Goal: Information Seeking & Learning: Learn about a topic

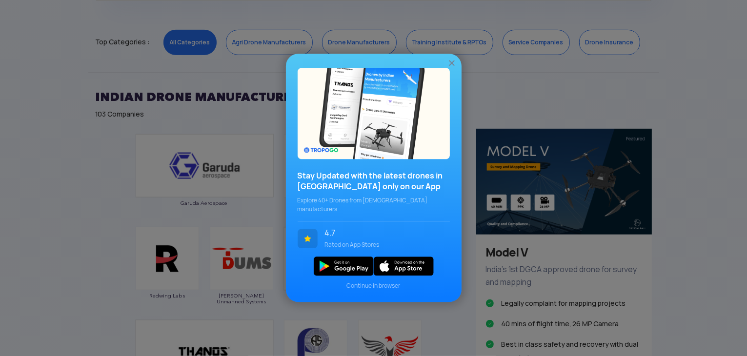
scroll to position [488, 0]
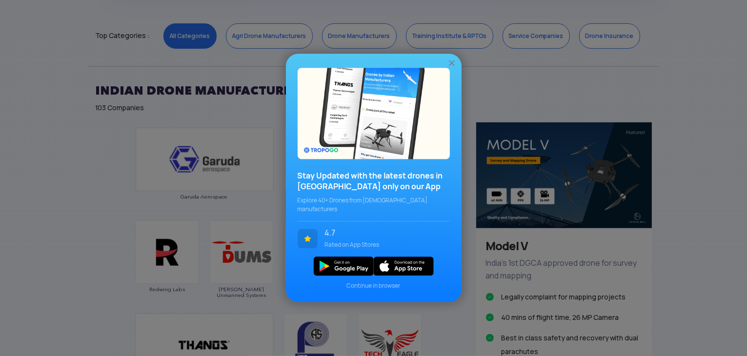
click at [41, 216] on div "Stay Updated with the latest drones in [GEOGRAPHIC_DATA] only on our App Explor…" at bounding box center [373, 178] width 747 height 356
click at [454, 68] on img at bounding box center [452, 64] width 10 height 10
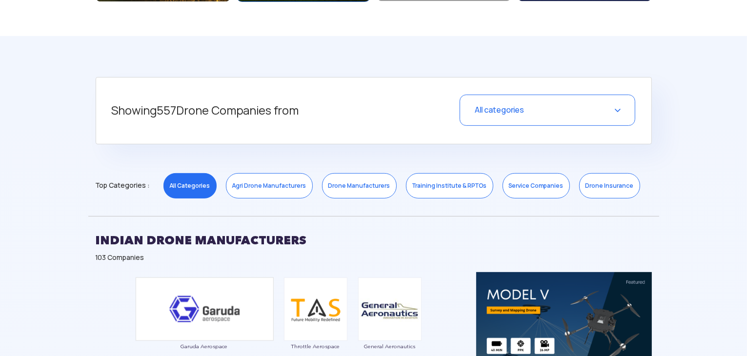
scroll to position [342, 0]
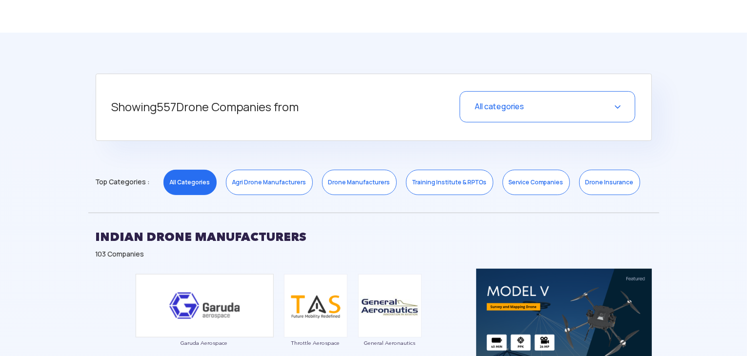
click at [613, 102] on div "All categories" at bounding box center [548, 106] width 176 height 31
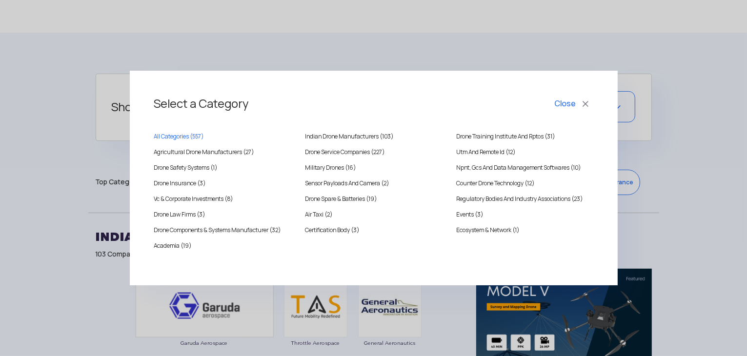
click at [665, 160] on div "Select a Category Close All Categories ( 557 ) [DEMOGRAPHIC_DATA] Drone Manufac…" at bounding box center [373, 178] width 747 height 356
click at [664, 156] on div "Select a Category Close All Categories ( 557 ) [DEMOGRAPHIC_DATA] Drone Manufac…" at bounding box center [373, 178] width 747 height 356
click at [582, 102] on button "Close" at bounding box center [573, 104] width 41 height 17
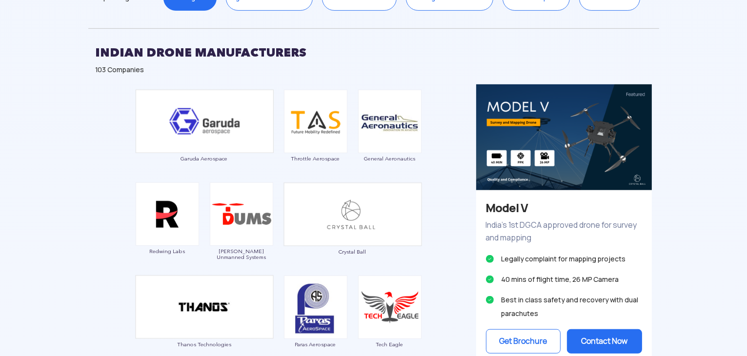
scroll to position [537, 0]
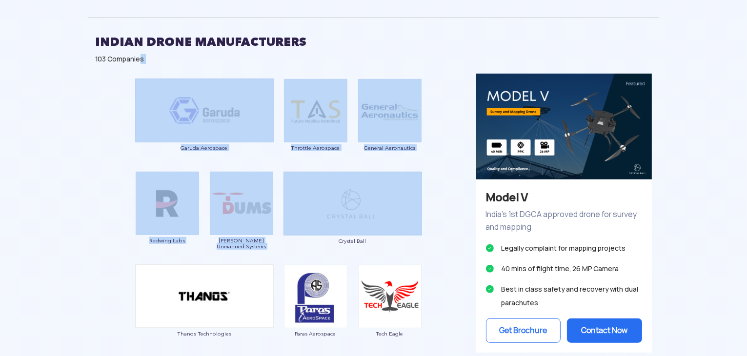
drag, startPoint x: 140, startPoint y: 71, endPoint x: 379, endPoint y: 178, distance: 262.5
copy div "s Garuda Aerospace Throttle Aerospace General Aeronautics Redwing Labs [PERSON_…"
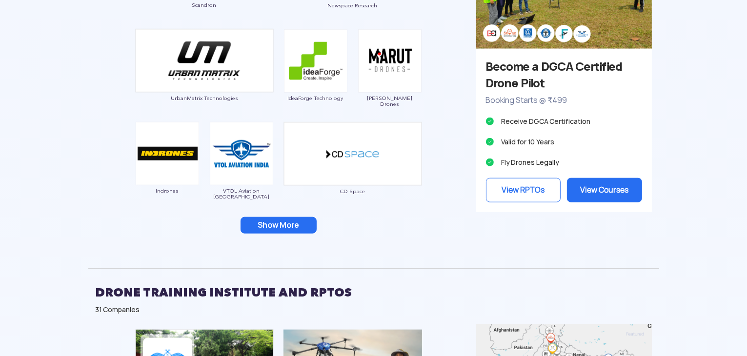
scroll to position [1025, 0]
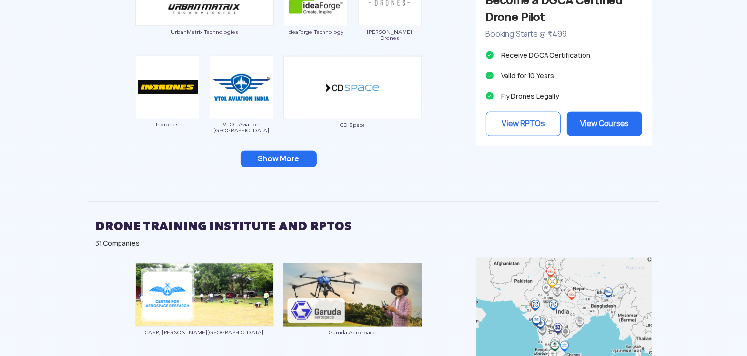
click at [309, 153] on button "Show More" at bounding box center [279, 159] width 76 height 17
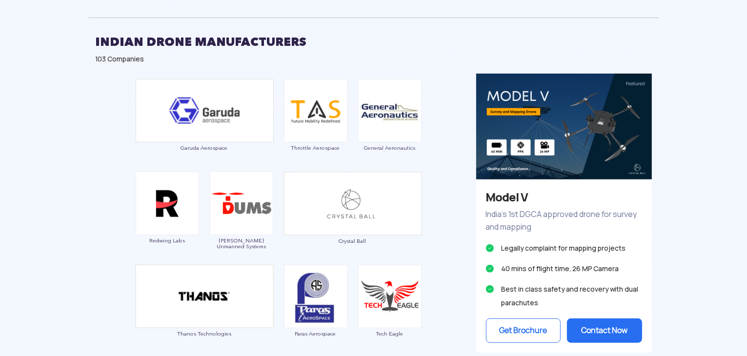
scroll to position [586, 0]
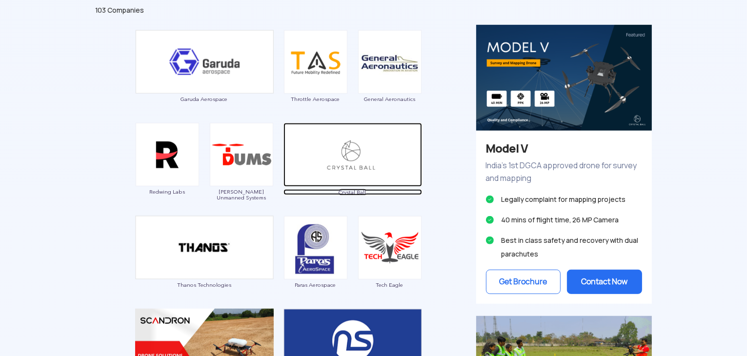
click at [369, 171] on img at bounding box center [353, 155] width 139 height 64
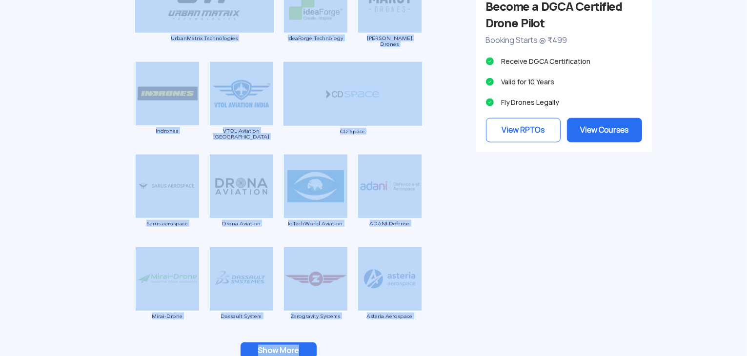
scroll to position [1033, 0]
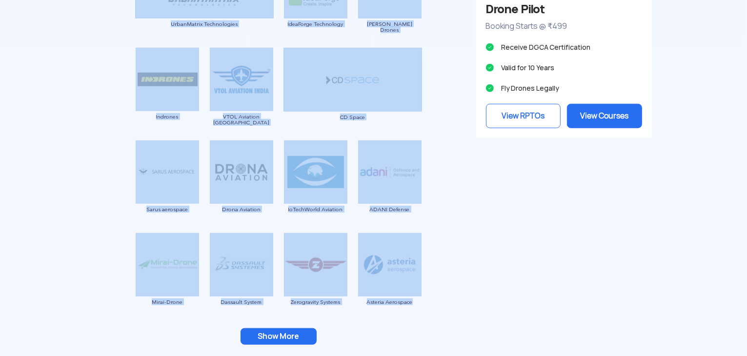
drag, startPoint x: 134, startPoint y: 170, endPoint x: 414, endPoint y: 297, distance: 307.2
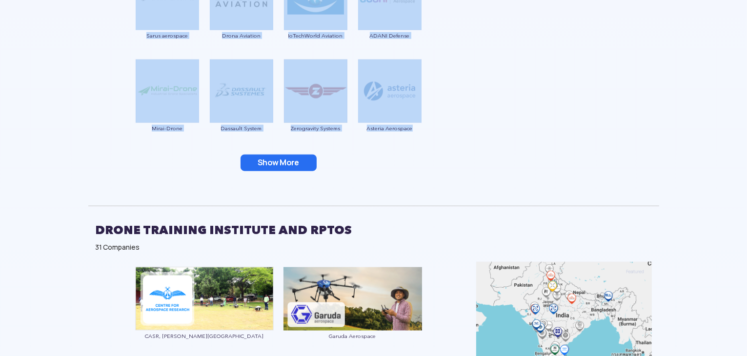
scroll to position [1228, 0]
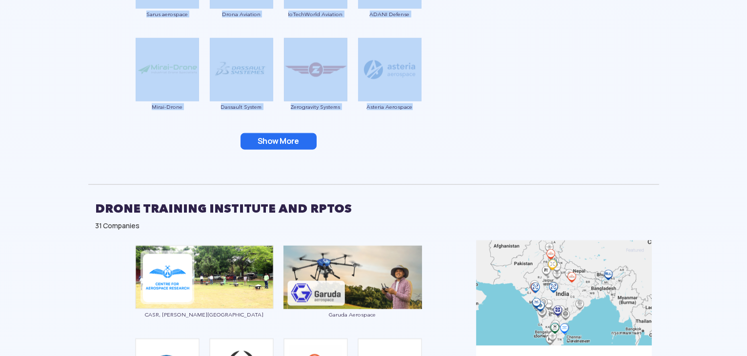
click at [295, 142] on button "Show More" at bounding box center [279, 141] width 76 height 17
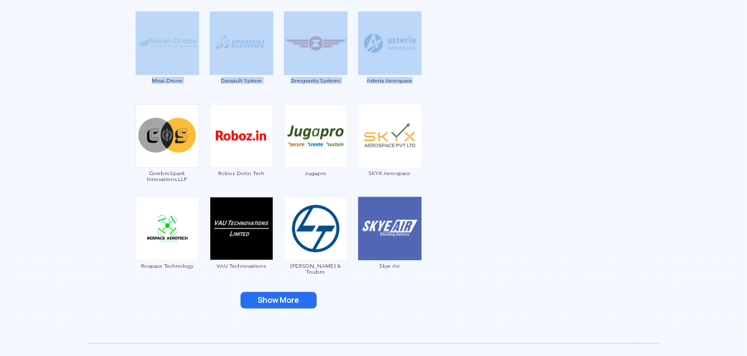
scroll to position [1277, 0]
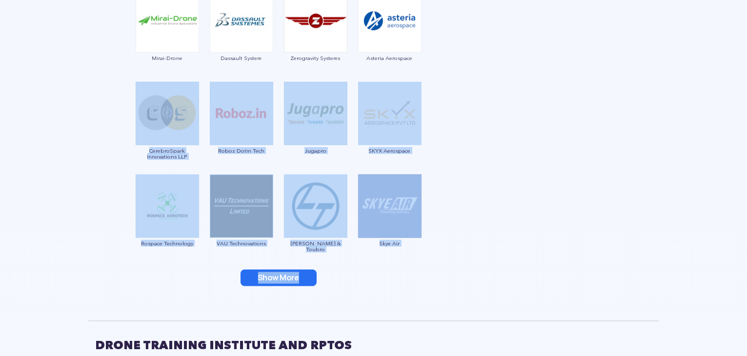
drag, startPoint x: 110, startPoint y: 85, endPoint x: 471, endPoint y: 245, distance: 394.1
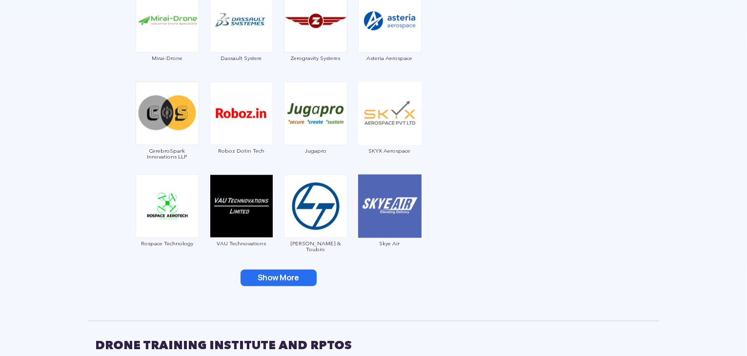
click at [284, 280] on button "Show More" at bounding box center [279, 278] width 76 height 17
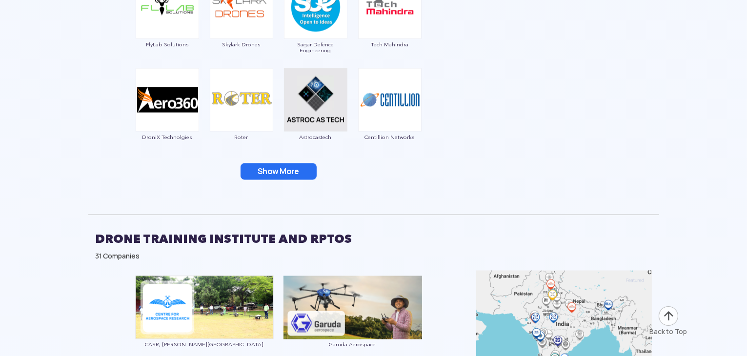
scroll to position [1619, 0]
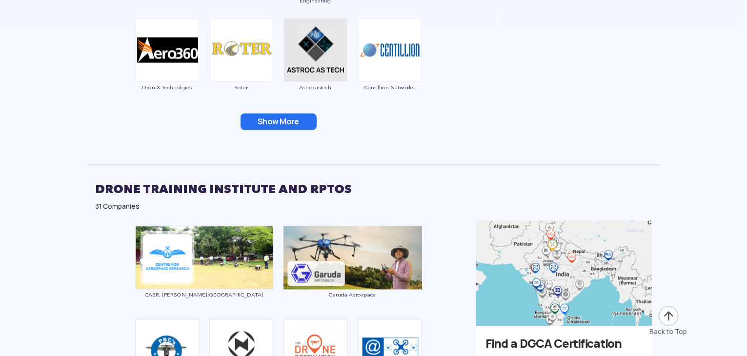
click at [265, 124] on button "Show More" at bounding box center [279, 122] width 76 height 17
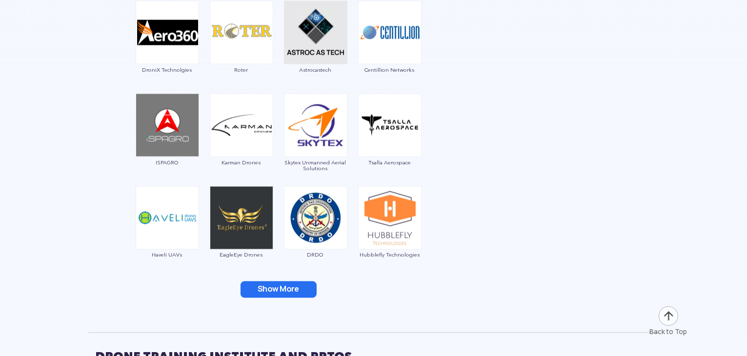
scroll to position [1668, 0]
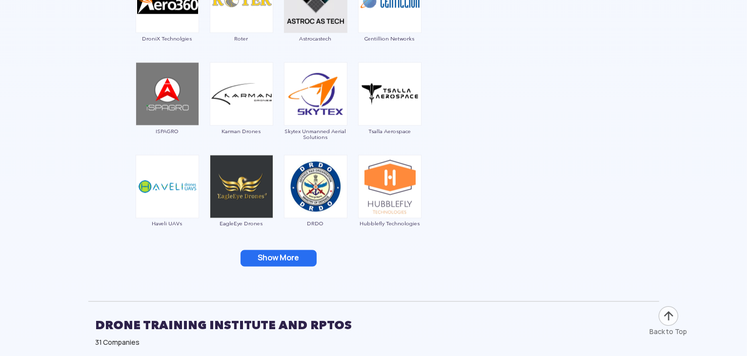
click at [288, 262] on button "Show More" at bounding box center [279, 258] width 76 height 17
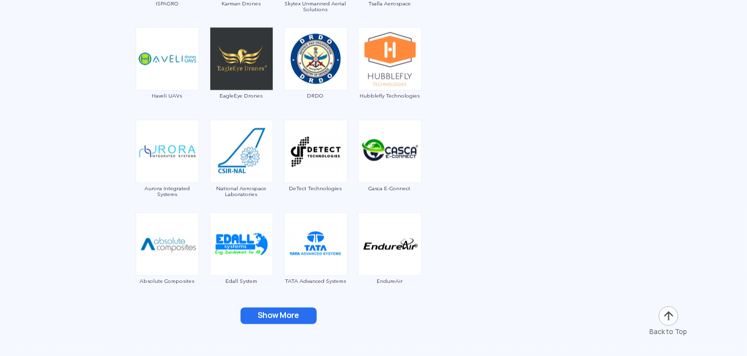
scroll to position [1814, 0]
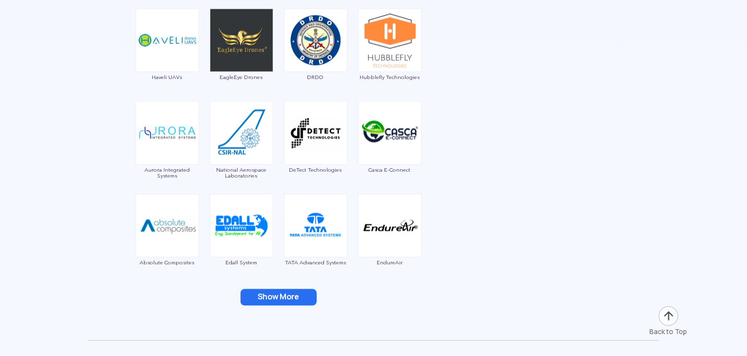
click at [289, 296] on button "Show More" at bounding box center [279, 298] width 76 height 17
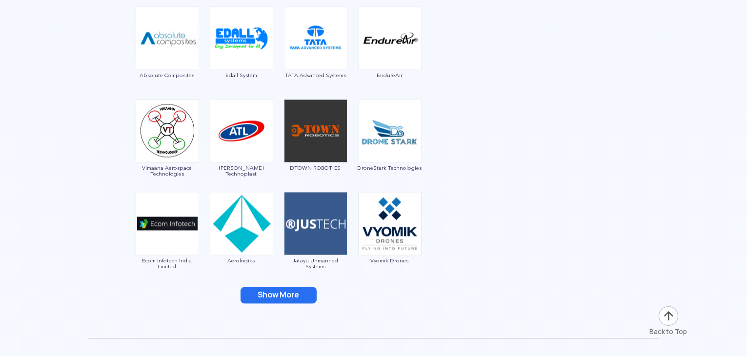
scroll to position [2058, 0]
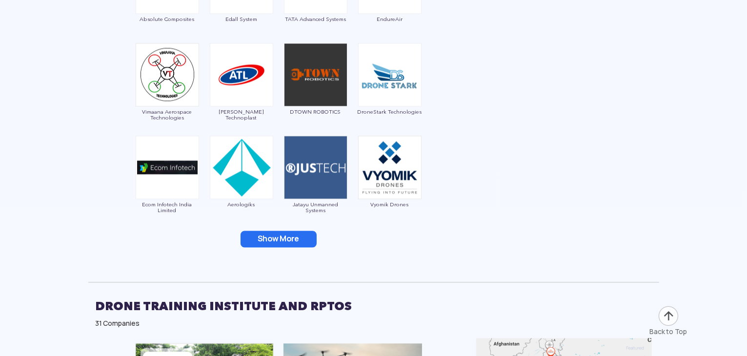
click at [291, 242] on button "Show More" at bounding box center [279, 239] width 76 height 17
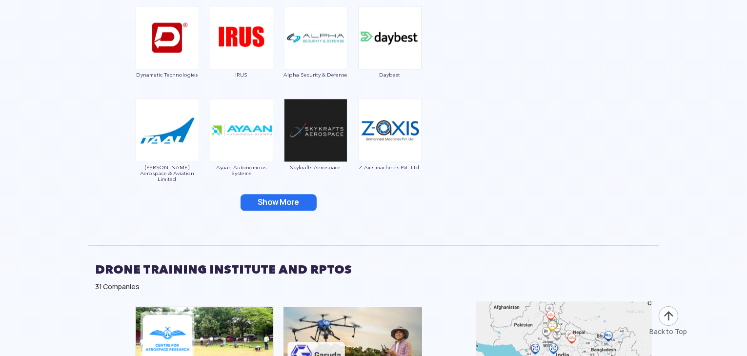
scroll to position [2351, 0]
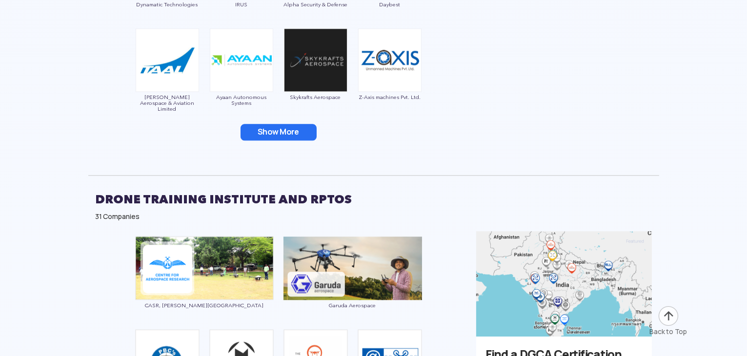
click at [279, 131] on button "Show More" at bounding box center [279, 132] width 76 height 17
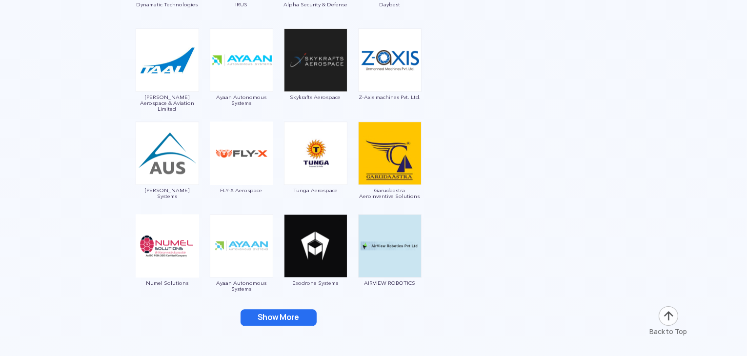
scroll to position [2449, 0]
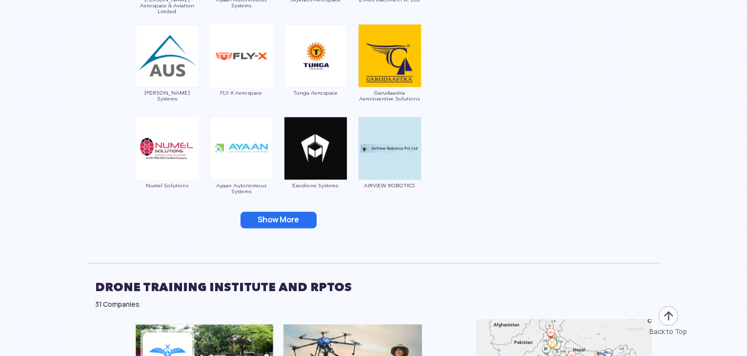
click at [266, 219] on button "Show More" at bounding box center [279, 220] width 76 height 17
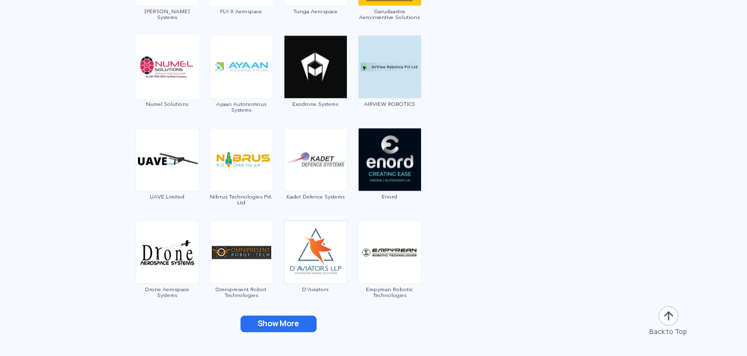
scroll to position [2644, 0]
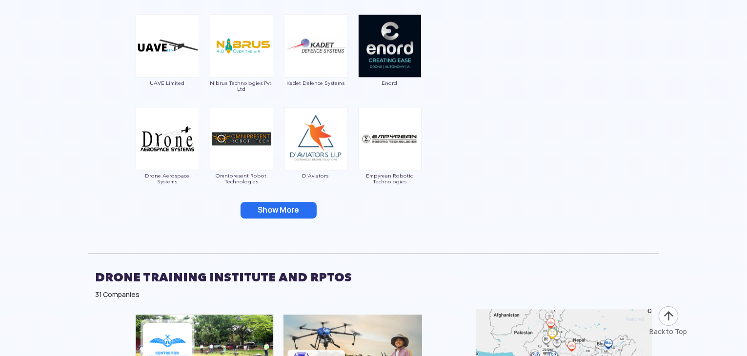
click at [313, 208] on button "Show More" at bounding box center [279, 210] width 76 height 17
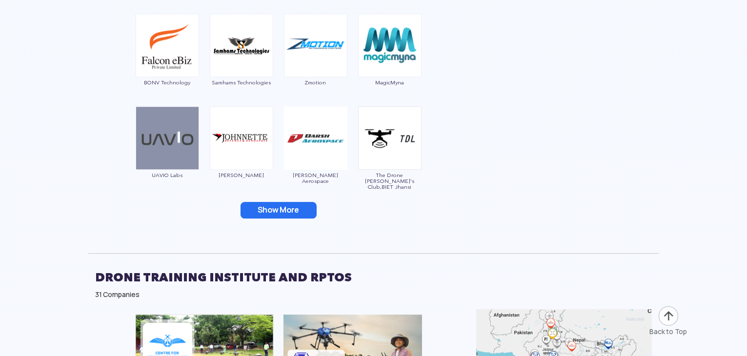
scroll to position [2888, 0]
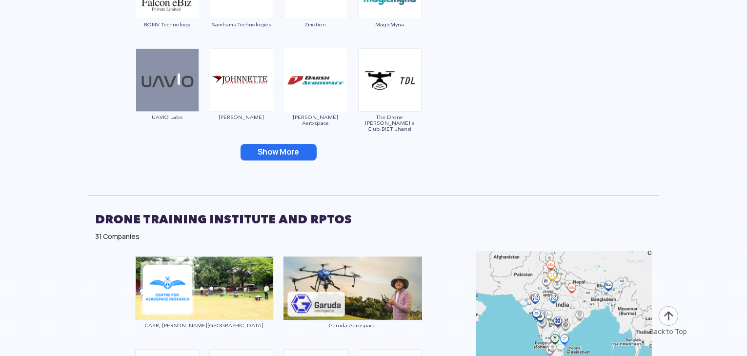
click at [276, 158] on button "Show More" at bounding box center [279, 152] width 76 height 17
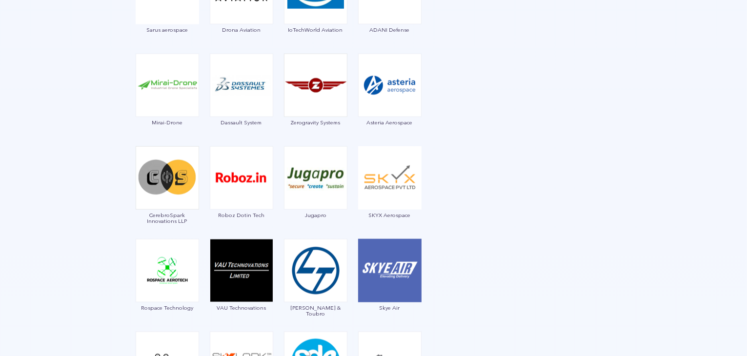
scroll to position [1082, 0]
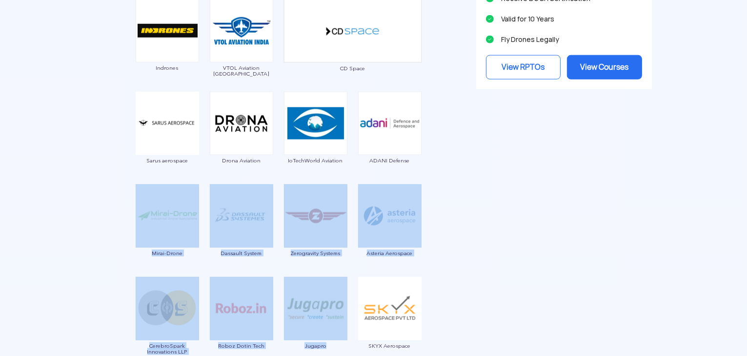
drag, startPoint x: 112, startPoint y: 271, endPoint x: 365, endPoint y: 320, distance: 258.0
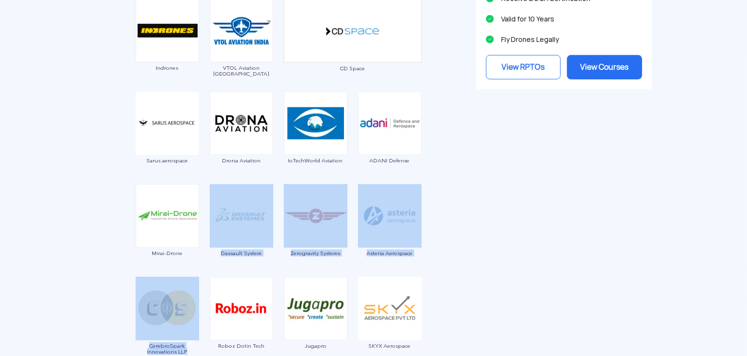
drag, startPoint x: 141, startPoint y: 272, endPoint x: 231, endPoint y: 298, distance: 94.1
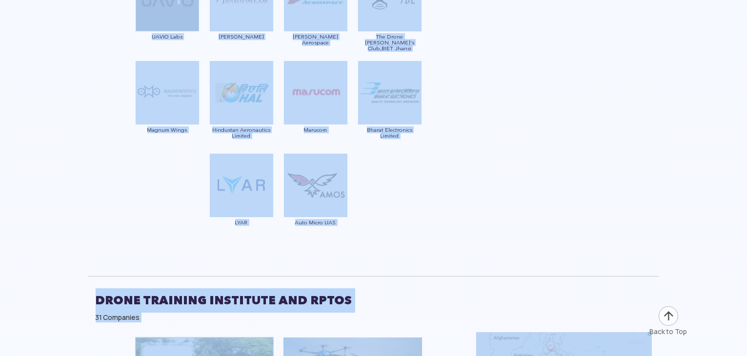
scroll to position [2997, 0]
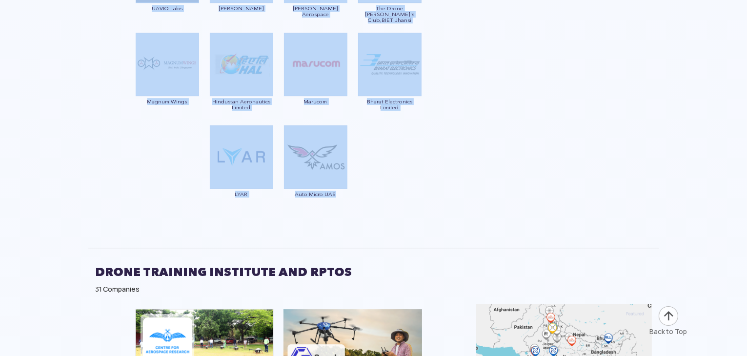
drag, startPoint x: 119, startPoint y: 305, endPoint x: 405, endPoint y: 164, distance: 318.6
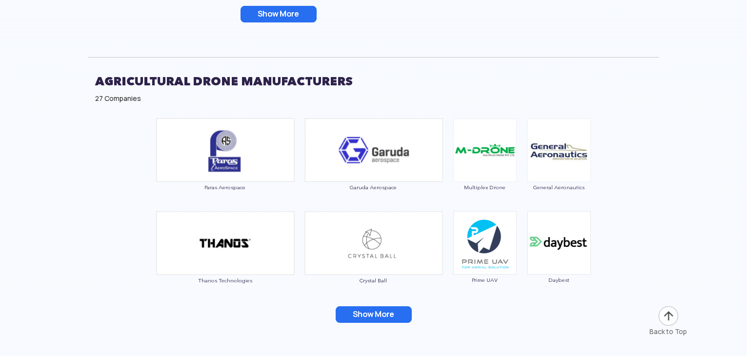
scroll to position [3583, 0]
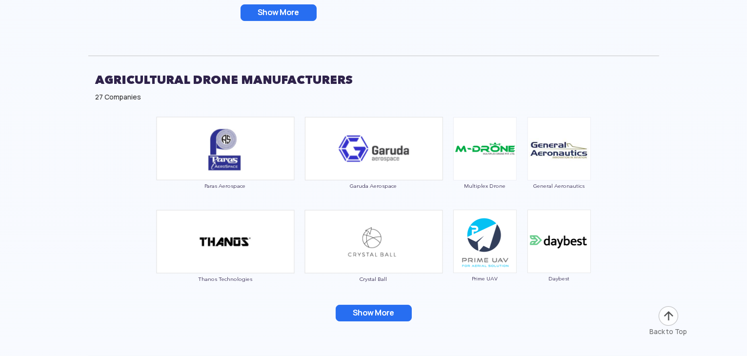
click at [400, 312] on button "Show More" at bounding box center [374, 313] width 76 height 17
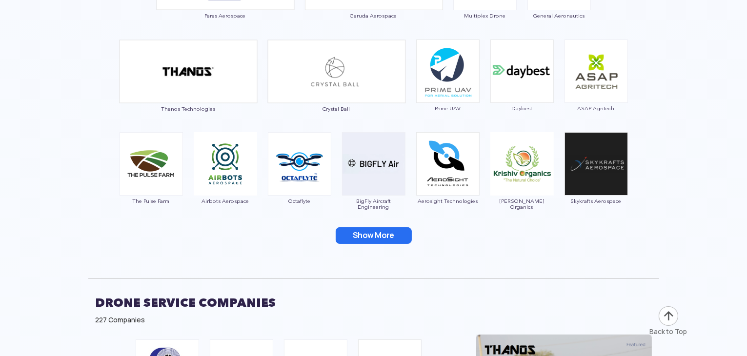
scroll to position [3779, 0]
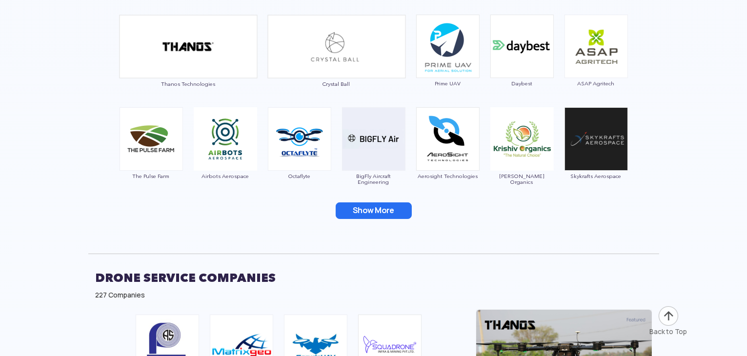
click at [386, 208] on button "Show More" at bounding box center [374, 211] width 76 height 17
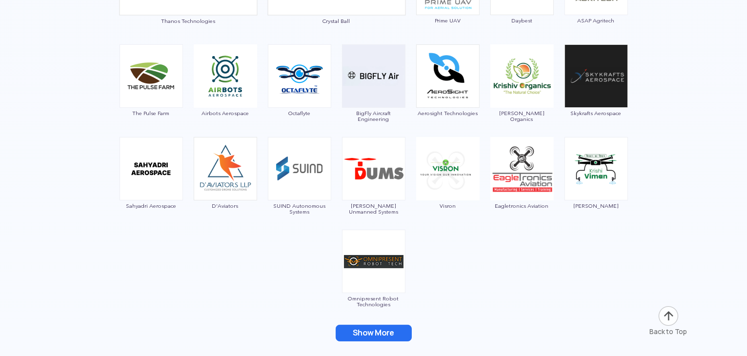
scroll to position [3925, 0]
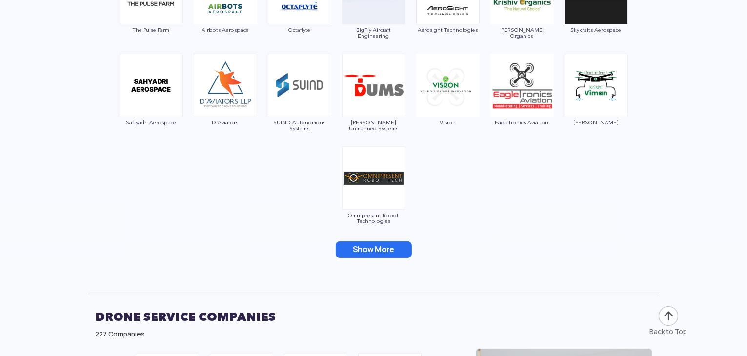
click at [384, 246] on button "Show More" at bounding box center [374, 250] width 76 height 17
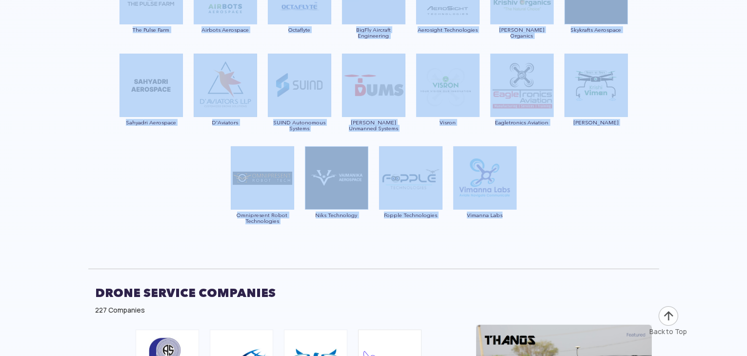
drag, startPoint x: 150, startPoint y: 55, endPoint x: 509, endPoint y: 217, distance: 394.0
copy div "Paras Aerospace Garuda Aerospace Multiplex Drone General Aeronautics Thanos Tec…"
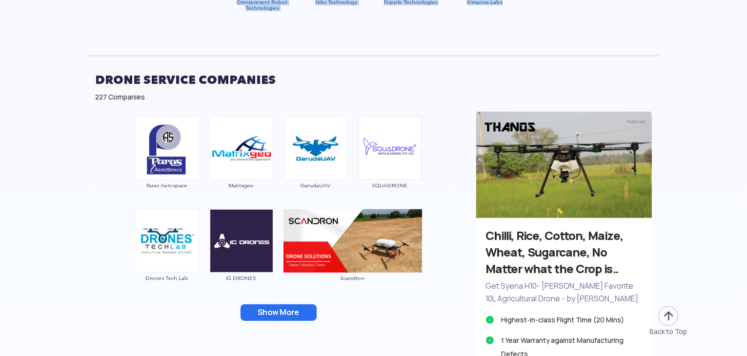
scroll to position [4169, 0]
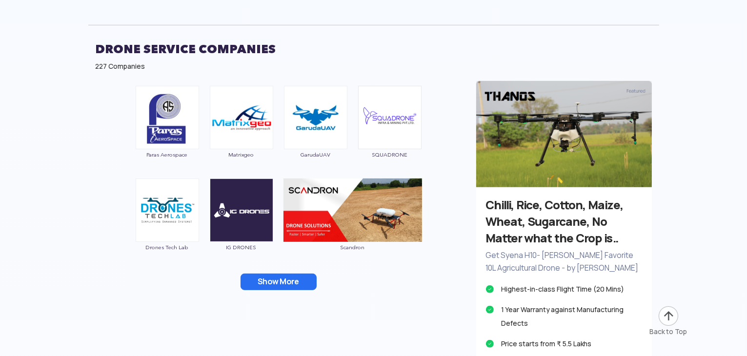
click at [289, 280] on button "Show More" at bounding box center [279, 282] width 76 height 17
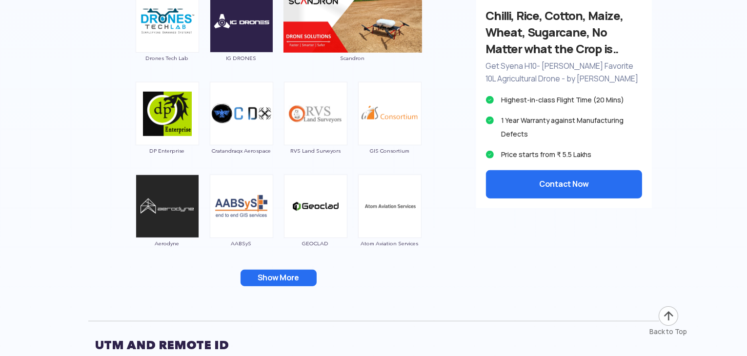
scroll to position [4364, 0]
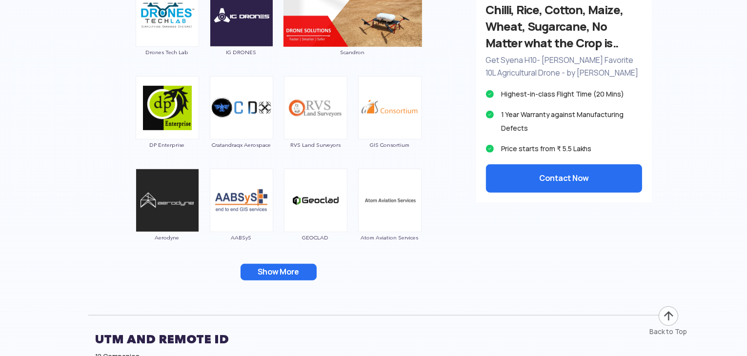
click at [293, 274] on button "Show More" at bounding box center [279, 272] width 76 height 17
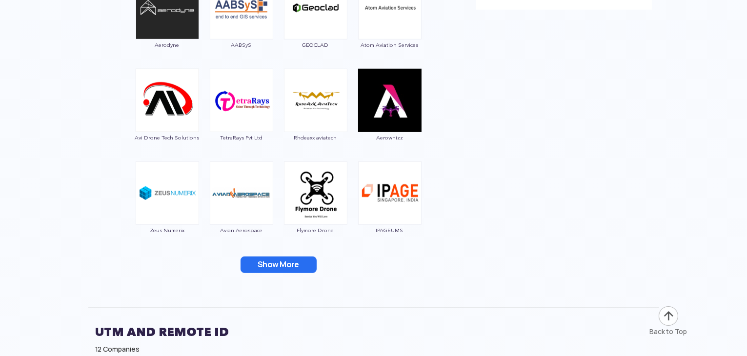
scroll to position [4560, 0]
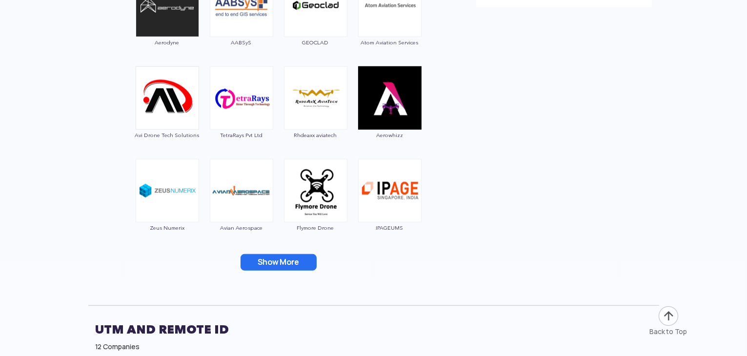
click at [299, 265] on button "Show More" at bounding box center [279, 262] width 76 height 17
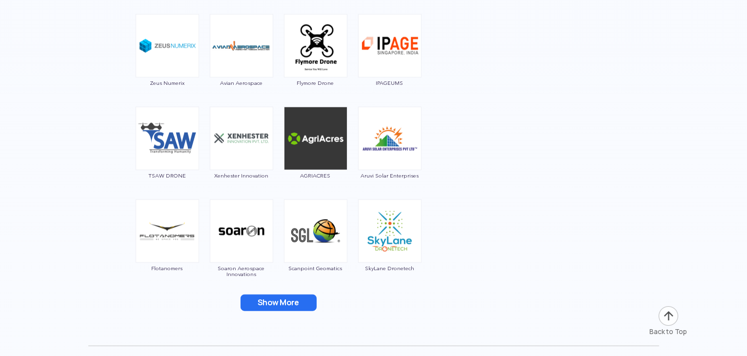
scroll to position [4755, 0]
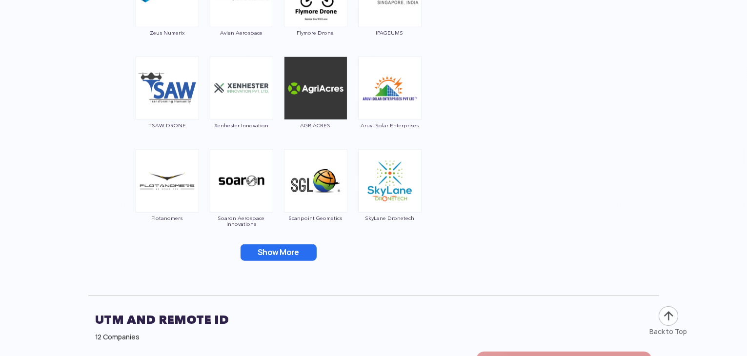
click at [298, 250] on button "Show More" at bounding box center [279, 253] width 76 height 17
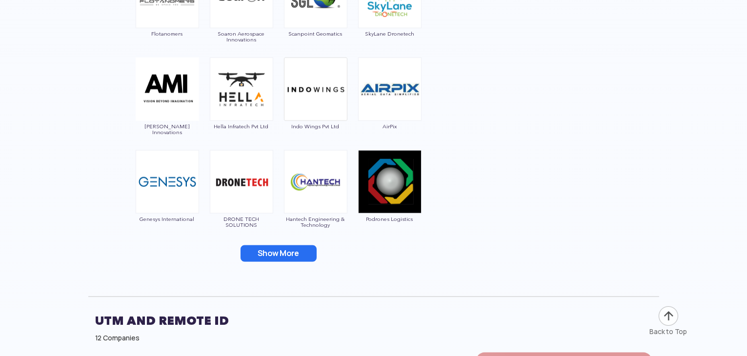
scroll to position [4999, 0]
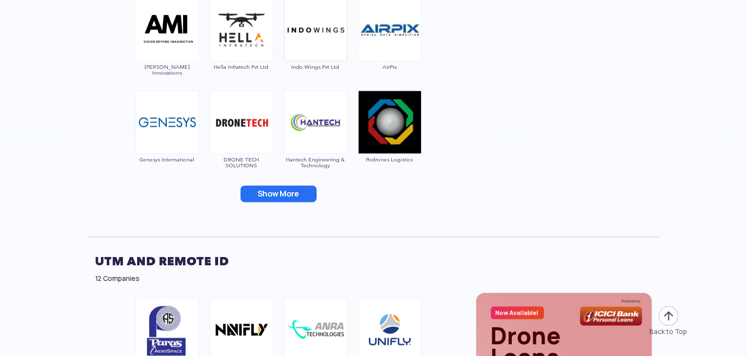
click at [260, 194] on button "Show More" at bounding box center [279, 194] width 76 height 17
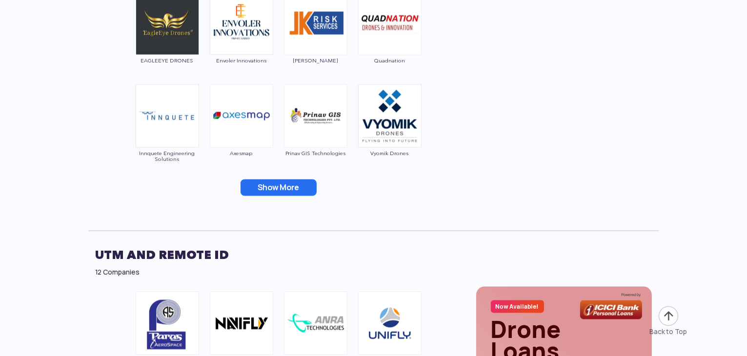
scroll to position [5194, 0]
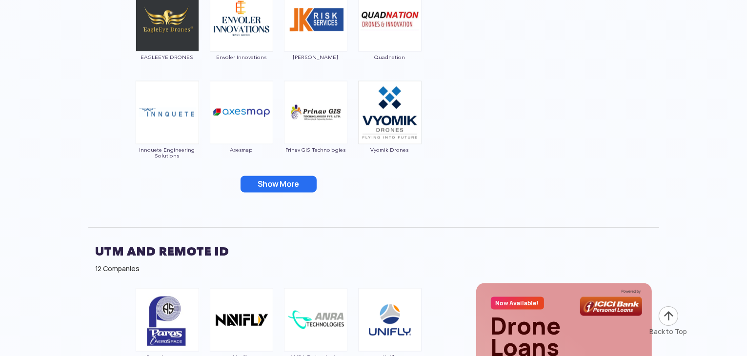
click at [279, 181] on button "Show More" at bounding box center [279, 184] width 76 height 17
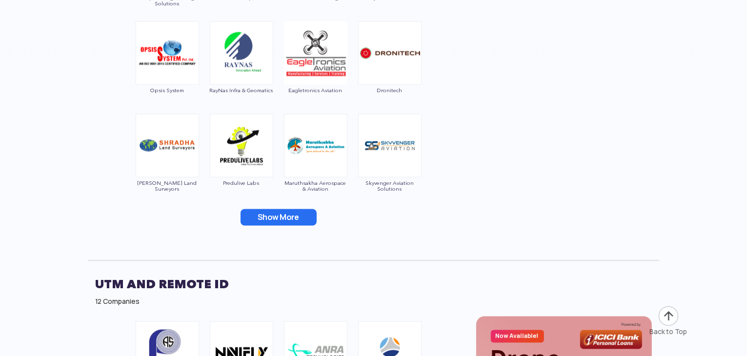
scroll to position [5439, 0]
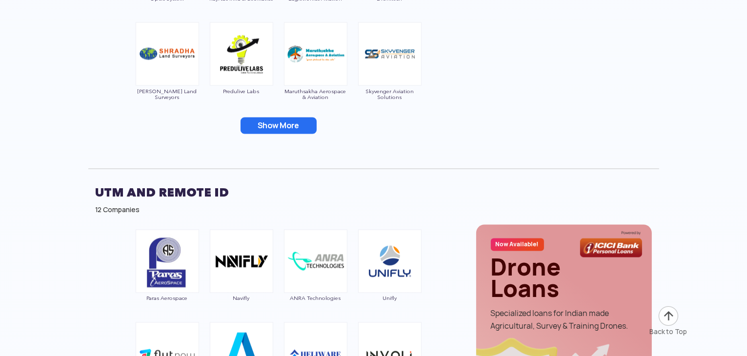
click at [278, 124] on button "Show More" at bounding box center [279, 126] width 76 height 17
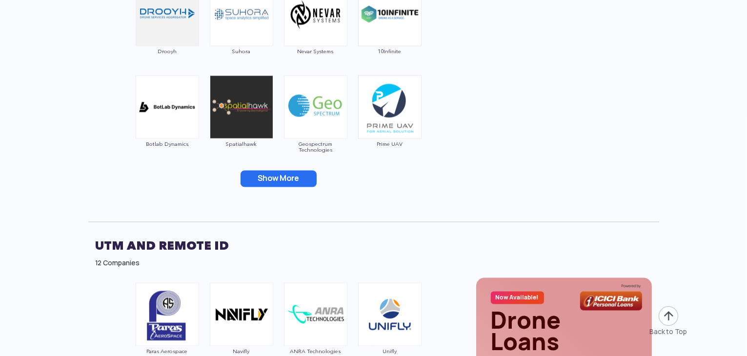
scroll to position [5634, 0]
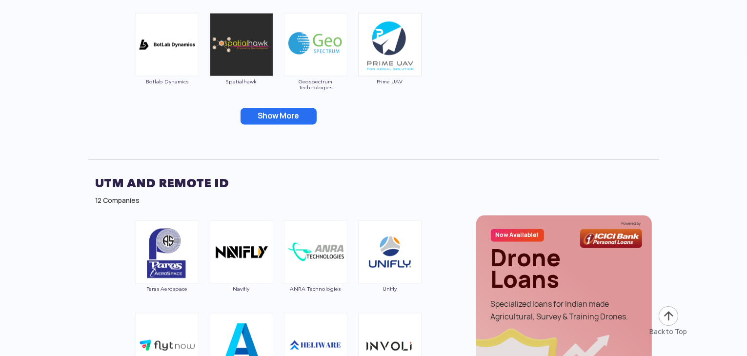
click at [291, 119] on button "Show More" at bounding box center [279, 116] width 76 height 17
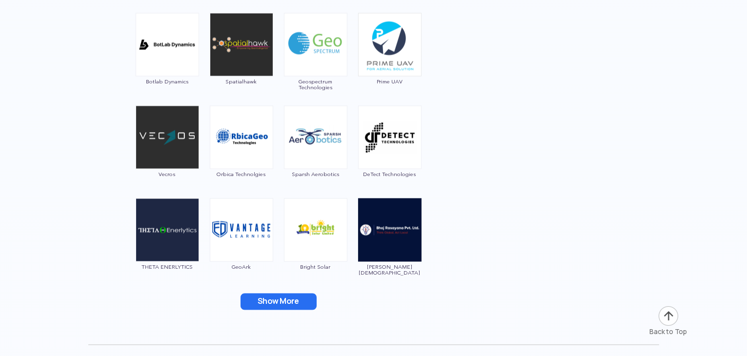
click at [266, 300] on button "Show More" at bounding box center [279, 301] width 76 height 17
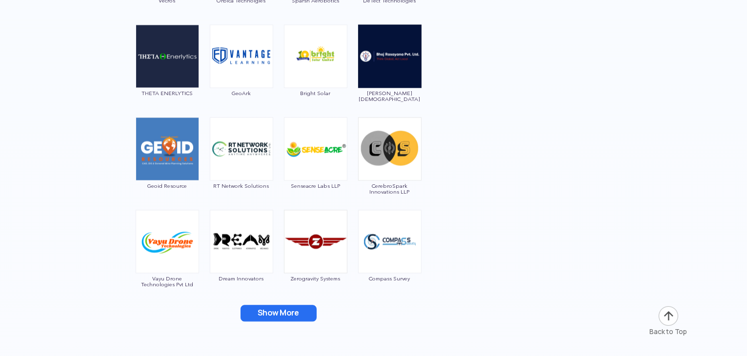
scroll to position [5829, 0]
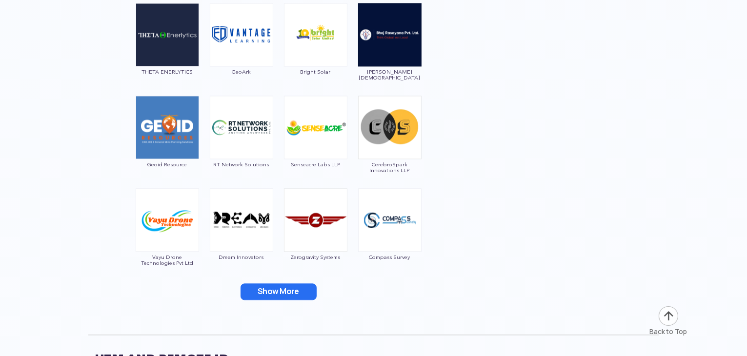
click at [281, 338] on div "UTM and Remote ID 12 Companies" at bounding box center [373, 363] width 571 height 56
click at [283, 292] on button "Show More" at bounding box center [279, 292] width 76 height 17
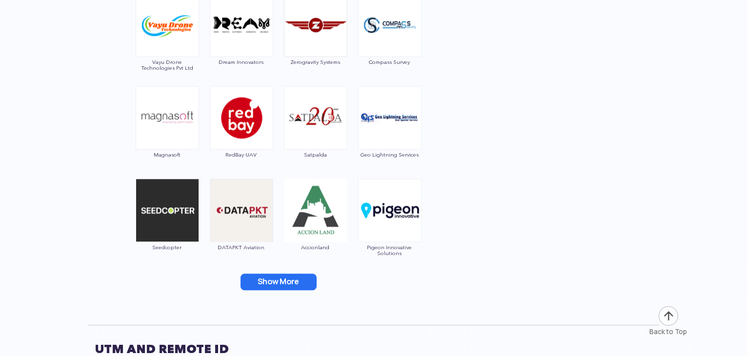
click at [273, 278] on button "Show More" at bounding box center [279, 282] width 76 height 17
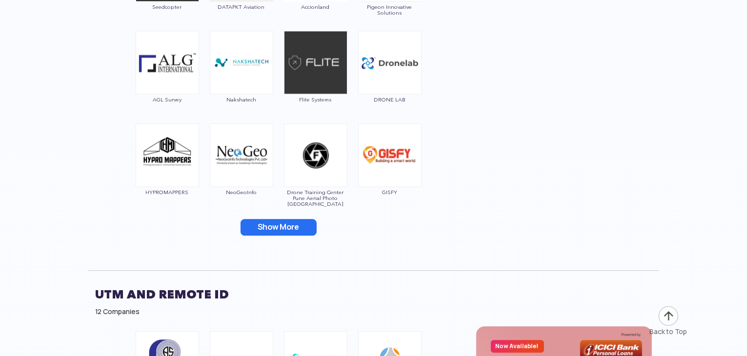
scroll to position [6269, 0]
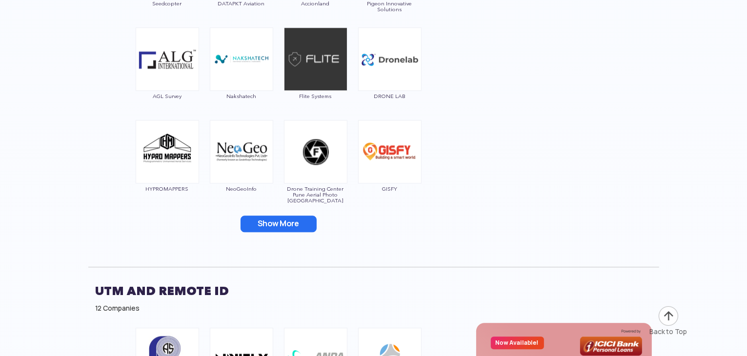
click at [307, 226] on button "Show More" at bounding box center [279, 224] width 76 height 17
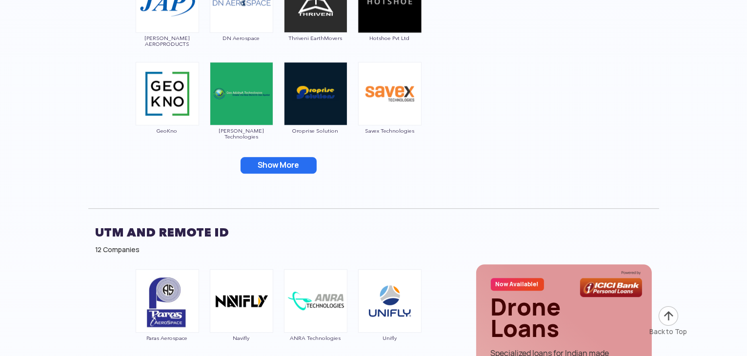
click at [299, 166] on button "Show More" at bounding box center [279, 165] width 76 height 17
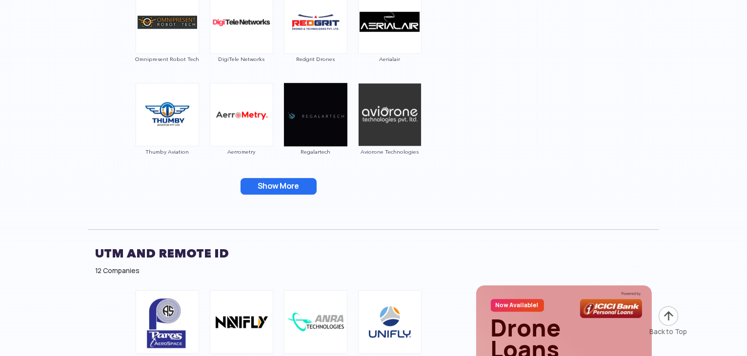
scroll to position [6757, 0]
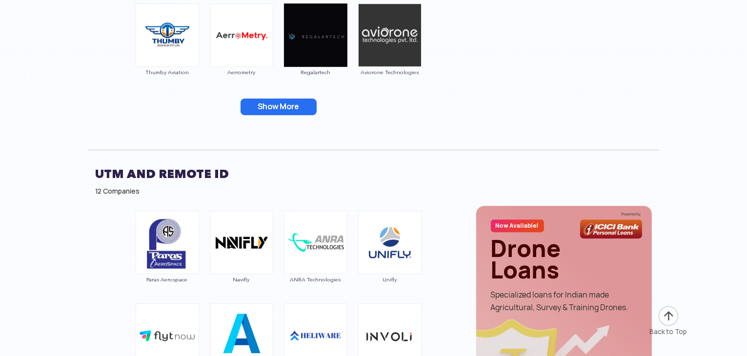
click at [291, 107] on button "Show More" at bounding box center [279, 107] width 76 height 17
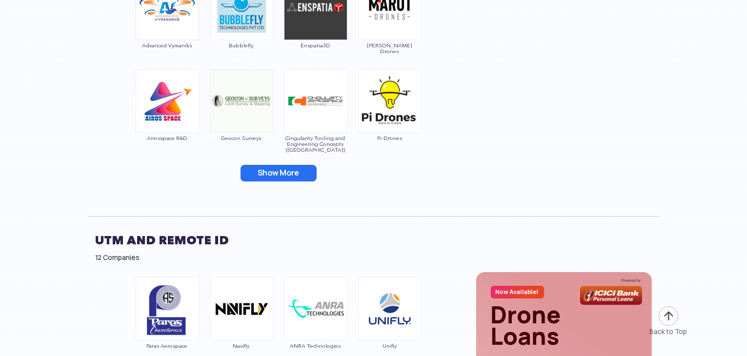
scroll to position [6952, 0]
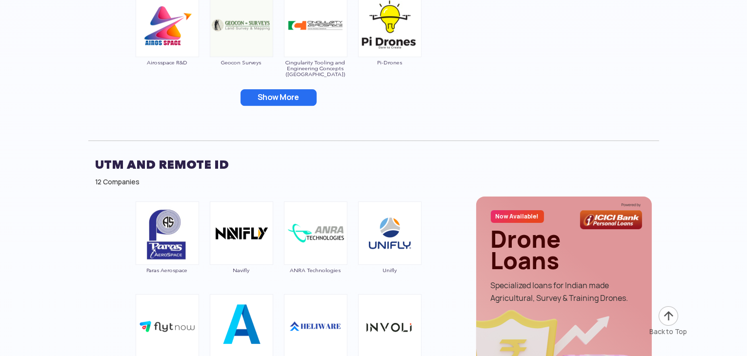
click at [289, 102] on button "Show More" at bounding box center [279, 97] width 76 height 17
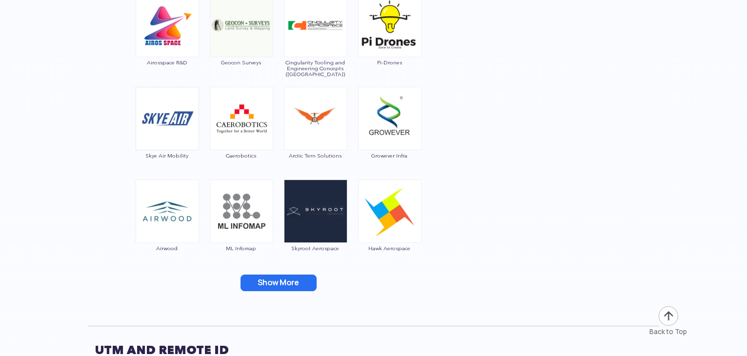
click at [279, 288] on button "Show More" at bounding box center [279, 283] width 76 height 17
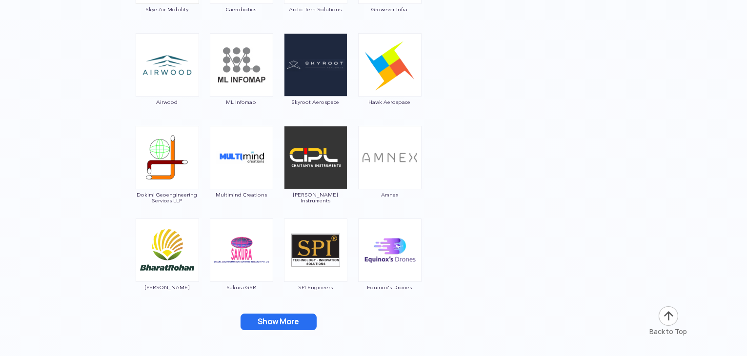
click at [281, 317] on button "Show More" at bounding box center [279, 322] width 76 height 17
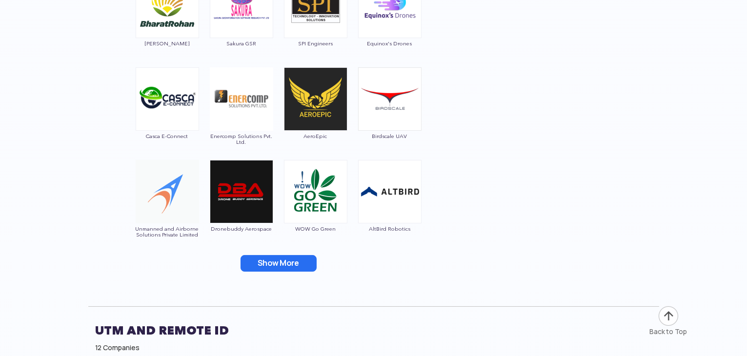
click at [284, 259] on button "Show More" at bounding box center [279, 263] width 76 height 17
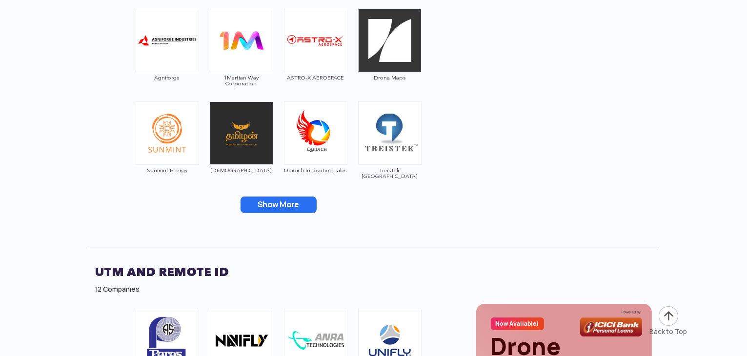
click at [302, 197] on button "Show More" at bounding box center [279, 205] width 76 height 17
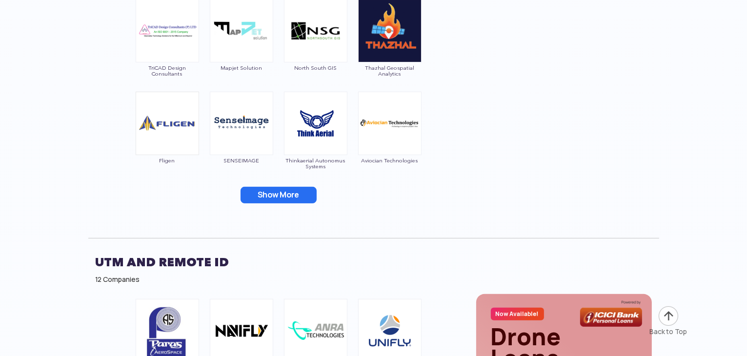
click at [291, 198] on button "Show More" at bounding box center [279, 195] width 76 height 17
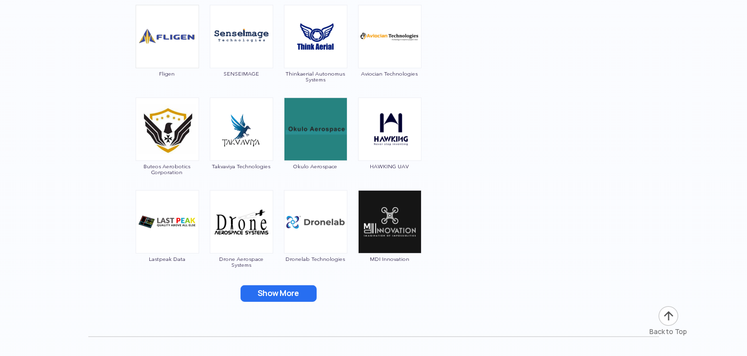
scroll to position [8026, 0]
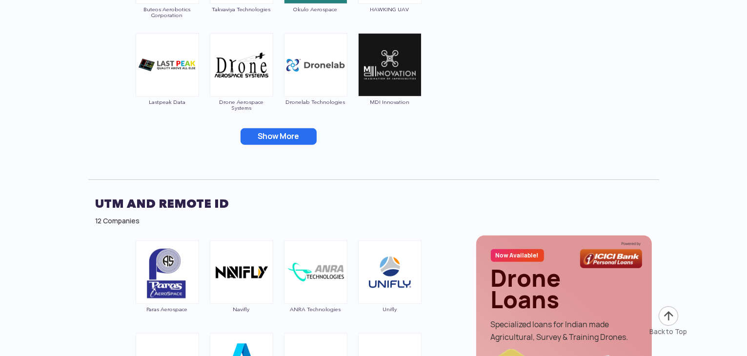
click at [304, 136] on button "Show More" at bounding box center [279, 136] width 76 height 17
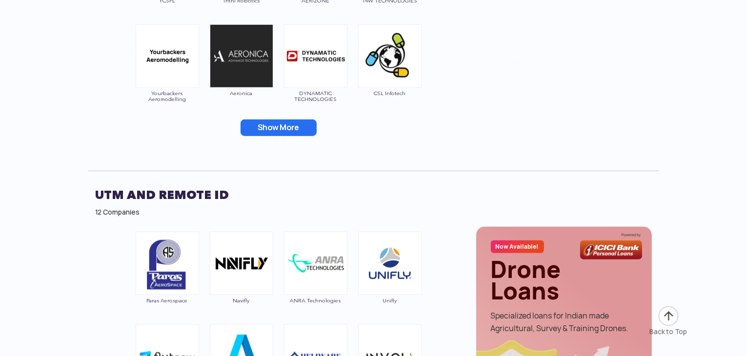
scroll to position [8222, 0]
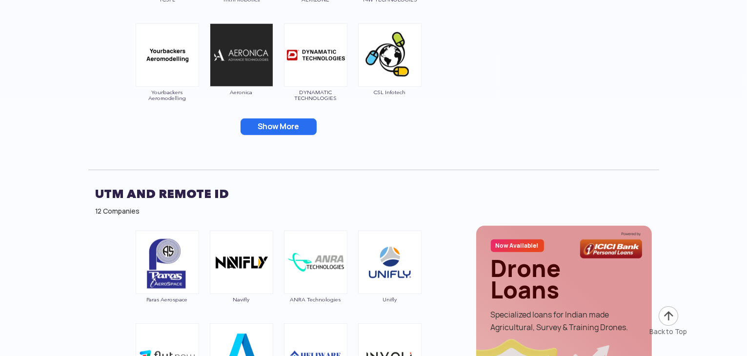
click at [285, 125] on button "Show More" at bounding box center [279, 127] width 76 height 17
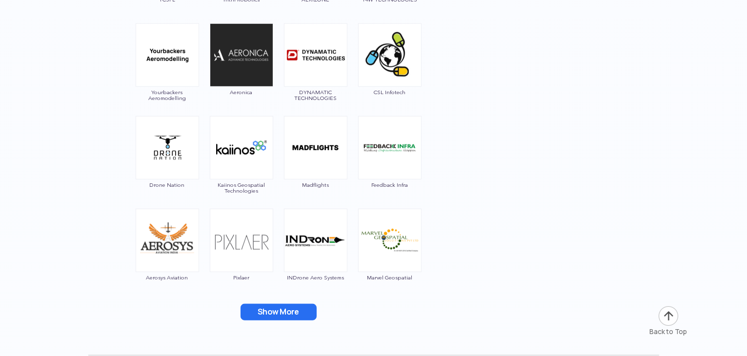
click at [291, 307] on button "Show More" at bounding box center [279, 312] width 76 height 17
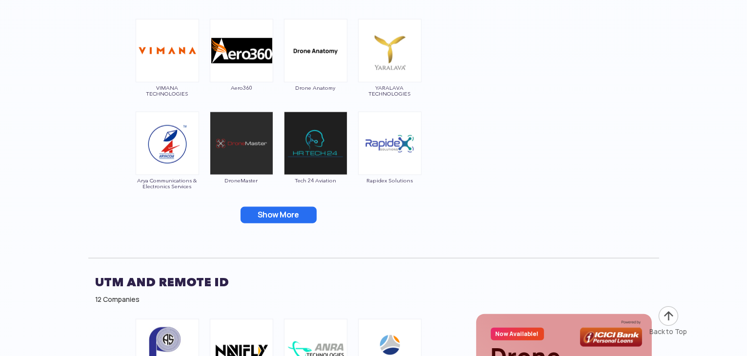
scroll to position [8514, 0]
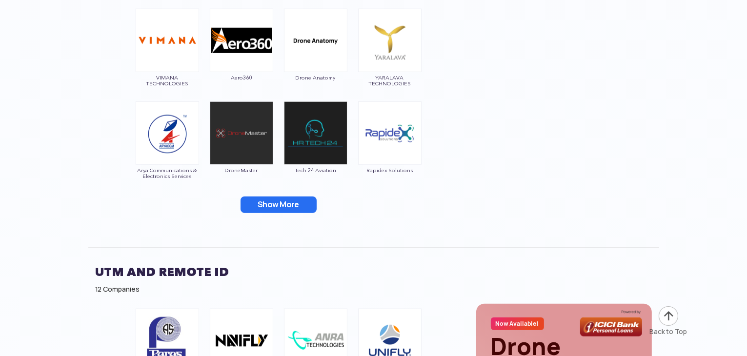
click at [267, 204] on button "Show More" at bounding box center [279, 205] width 76 height 17
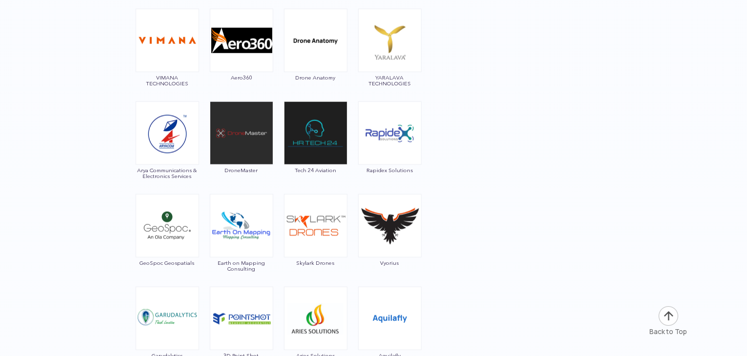
scroll to position [8661, 0]
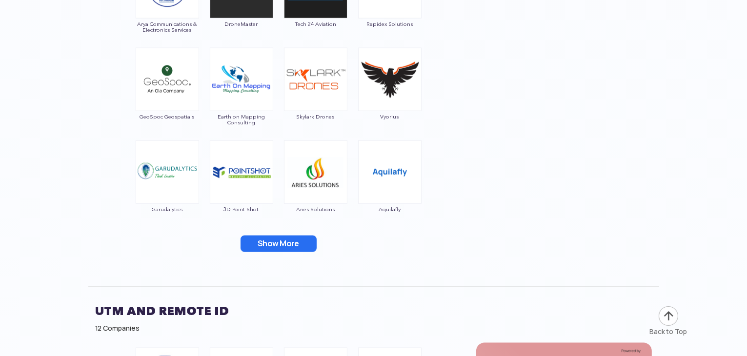
click at [316, 236] on button "Show More" at bounding box center [279, 244] width 76 height 17
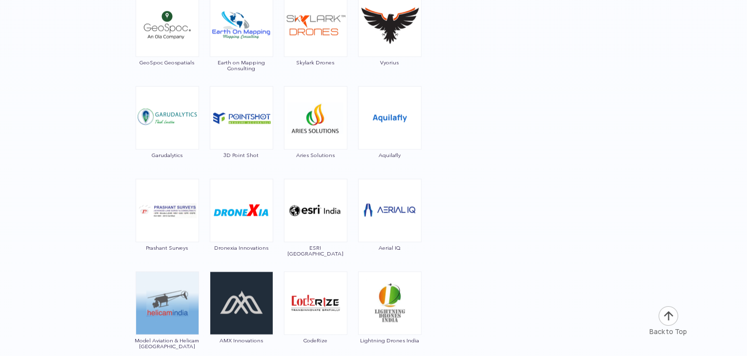
scroll to position [8807, 0]
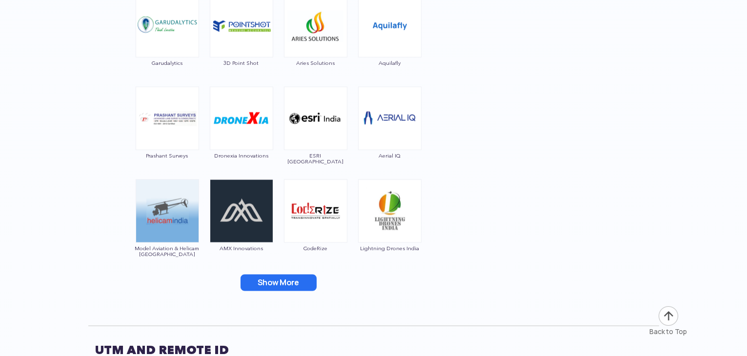
click at [294, 282] on button "Show More" at bounding box center [279, 283] width 76 height 17
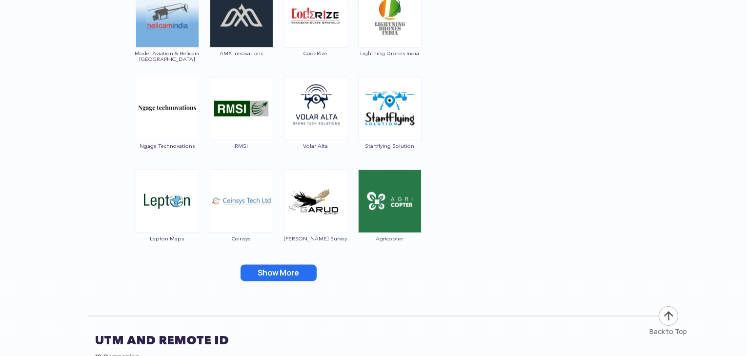
click at [292, 279] on button "Show More" at bounding box center [279, 273] width 76 height 17
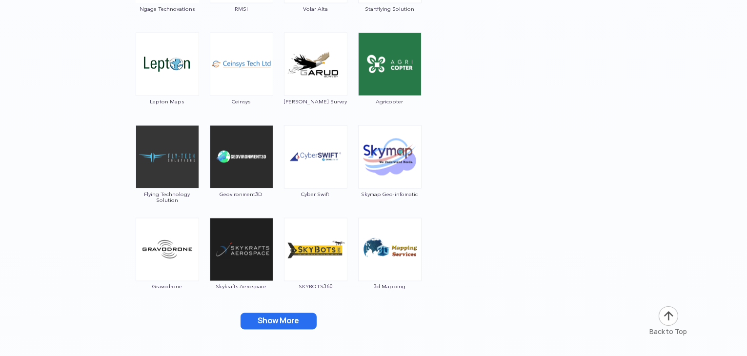
scroll to position [9198, 0]
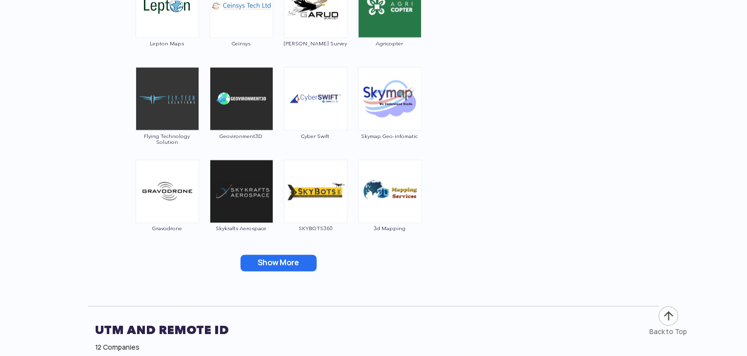
click at [311, 263] on button "Show More" at bounding box center [279, 263] width 76 height 17
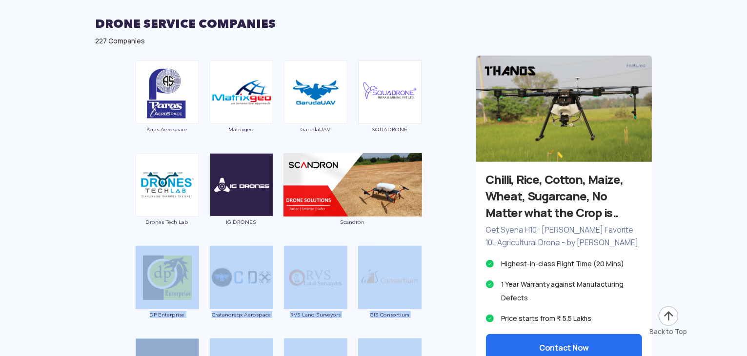
scroll to position [4071, 0]
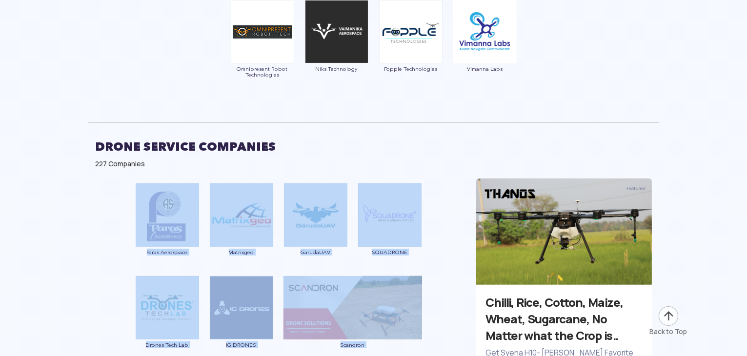
drag, startPoint x: 432, startPoint y: 231, endPoint x: 99, endPoint y: 258, distance: 334.1
copy div "Paras Aerospace Matrixgeo GarudaUAV SQUADRONE Drones Tech Lab IG DRONES Scandro…"
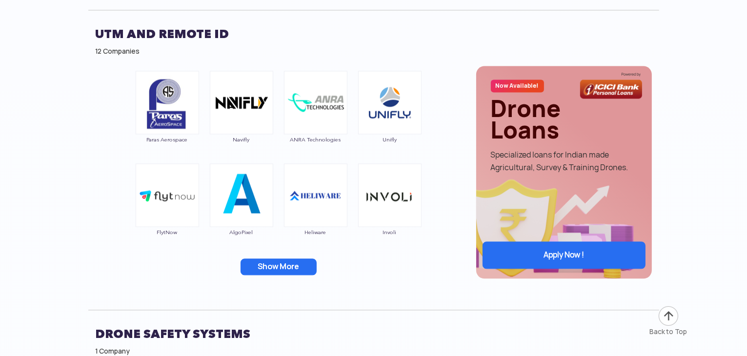
scroll to position [9540, 0]
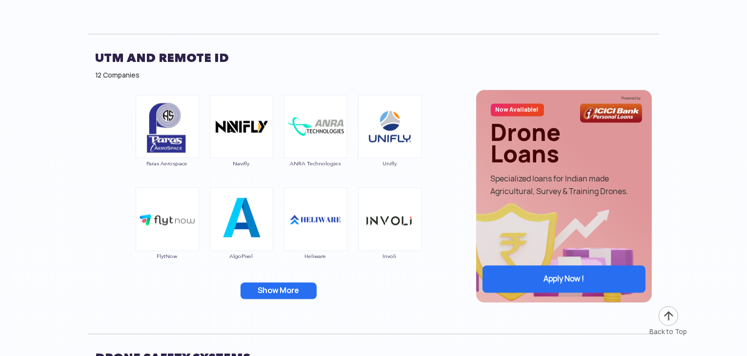
click at [301, 287] on button "Show More" at bounding box center [279, 291] width 76 height 17
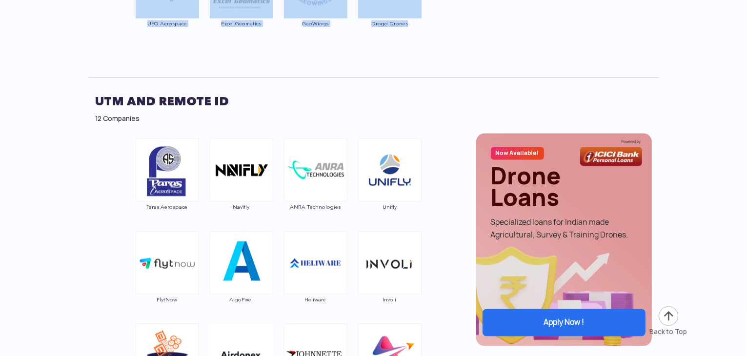
scroll to position [9491, 0]
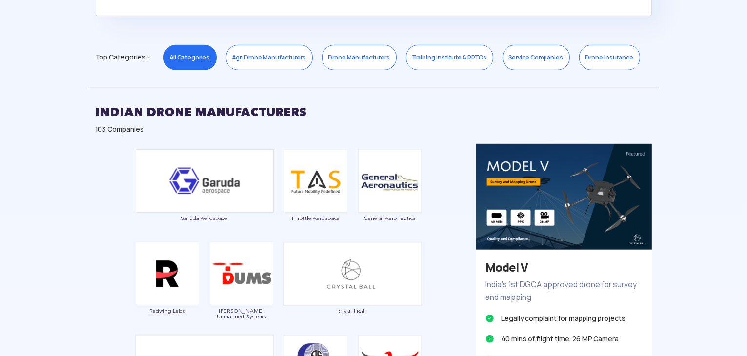
scroll to position [488, 0]
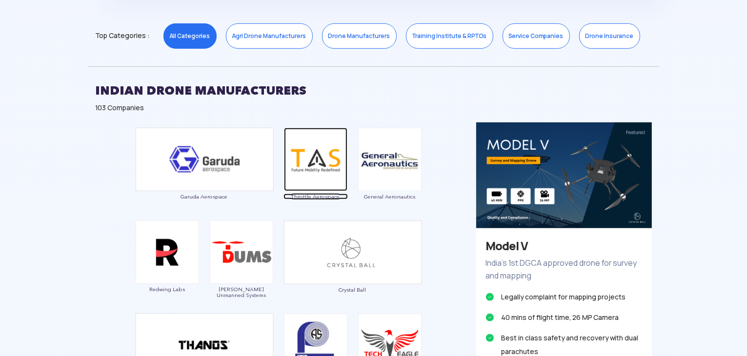
click at [309, 162] on img at bounding box center [315, 159] width 63 height 63
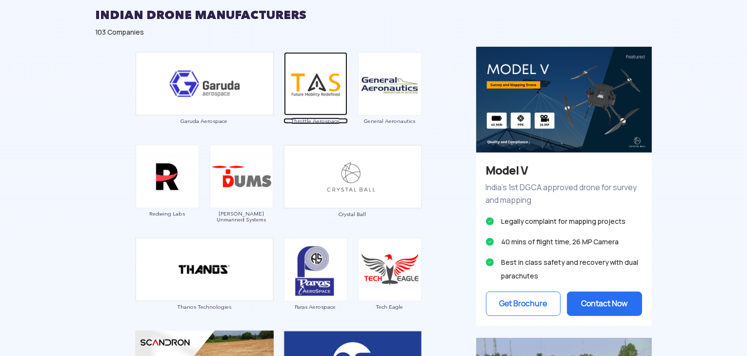
scroll to position [586, 0]
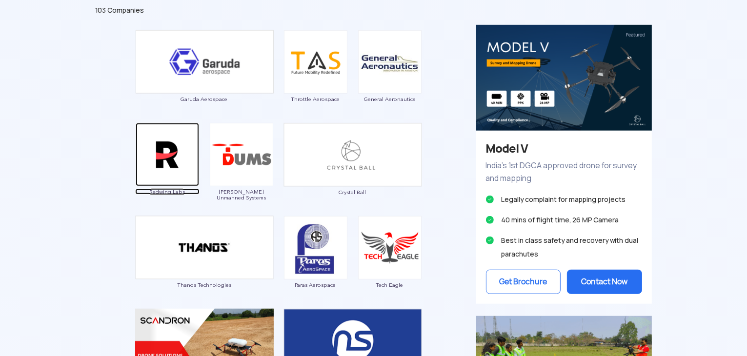
click at [150, 153] on img at bounding box center [167, 154] width 63 height 63
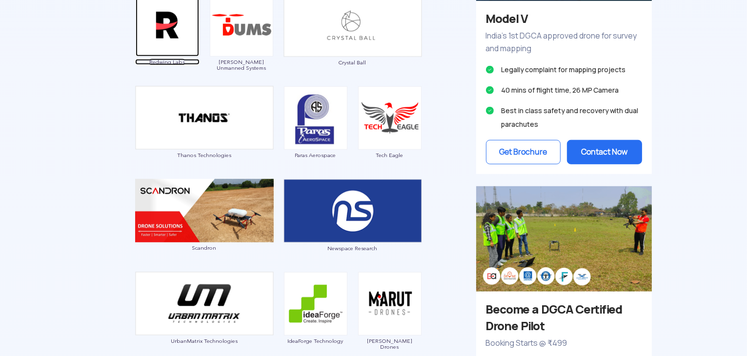
scroll to position [732, 0]
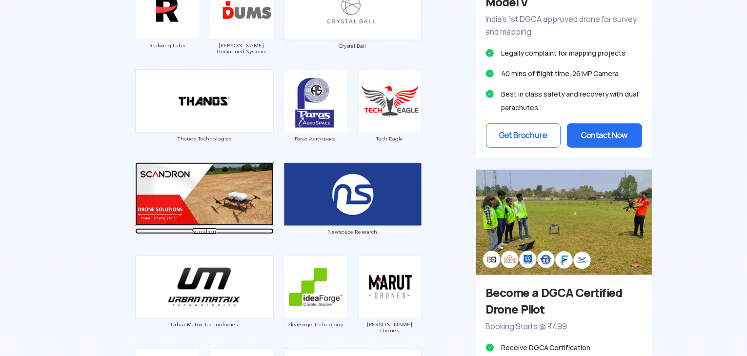
click at [212, 212] on img at bounding box center [204, 194] width 139 height 63
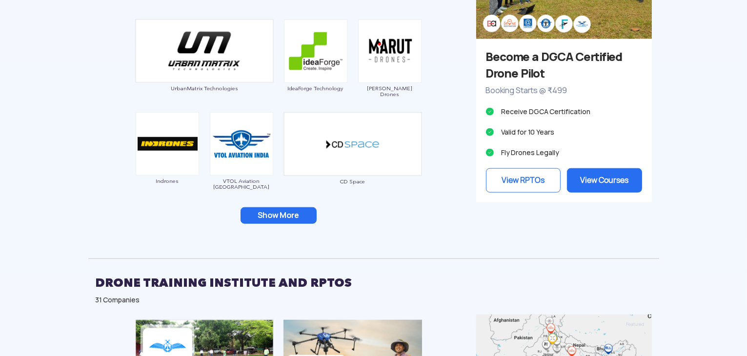
scroll to position [976, 0]
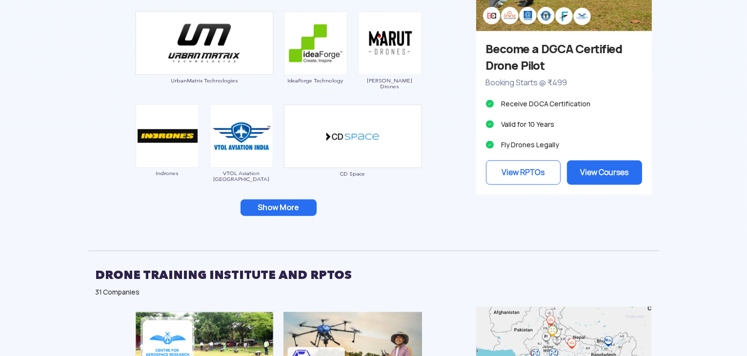
click at [398, 30] on img at bounding box center [389, 43] width 63 height 63
click at [398, 65] on img at bounding box center [389, 43] width 63 height 63
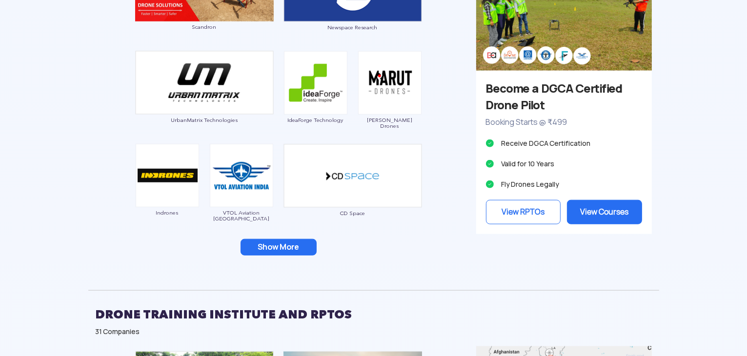
scroll to position [830, 0]
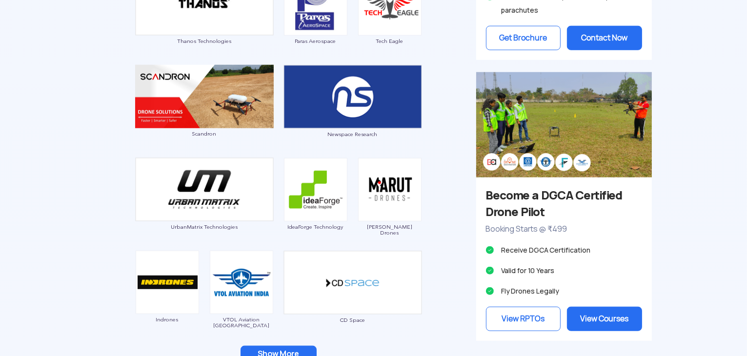
click at [376, 188] on img at bounding box center [389, 189] width 63 height 63
click at [396, 221] on div "[PERSON_NAME] Drones" at bounding box center [390, 199] width 64 height 83
click at [403, 229] on div "[PERSON_NAME] Drones" at bounding box center [390, 199] width 64 height 83
drag, startPoint x: 406, startPoint y: 229, endPoint x: 381, endPoint y: 228, distance: 24.9
click at [381, 228] on span "[PERSON_NAME] Drones" at bounding box center [390, 230] width 64 height 12
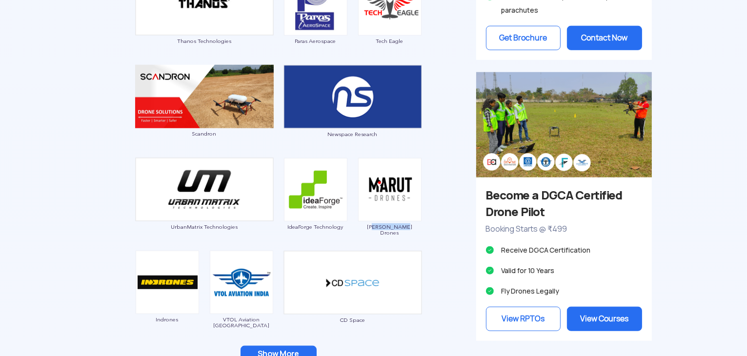
scroll to position [928, 0]
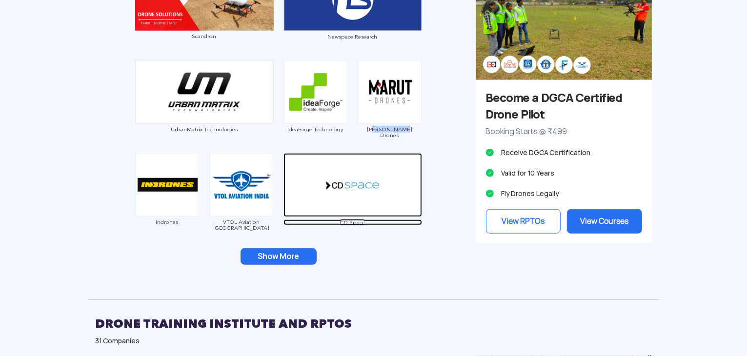
click at [363, 188] on img at bounding box center [353, 185] width 139 height 64
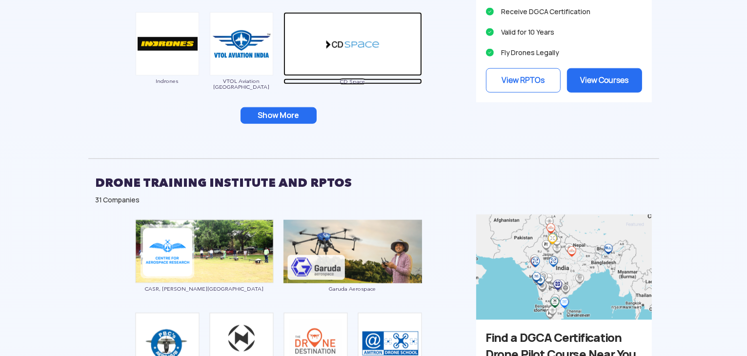
scroll to position [1074, 0]
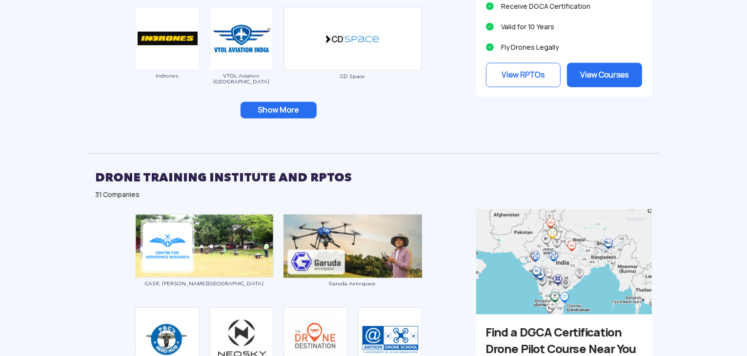
click at [265, 106] on button "Show More" at bounding box center [279, 110] width 76 height 17
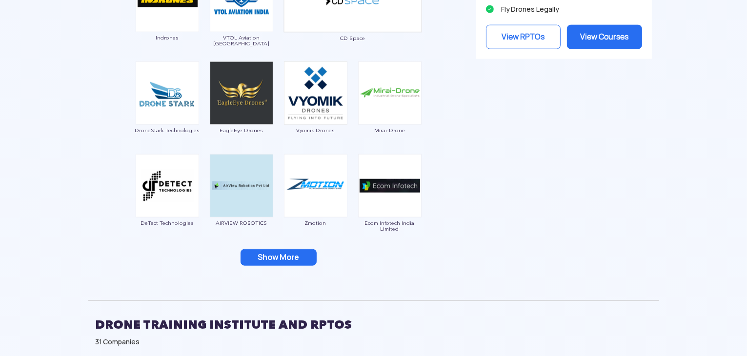
scroll to position [1123, 0]
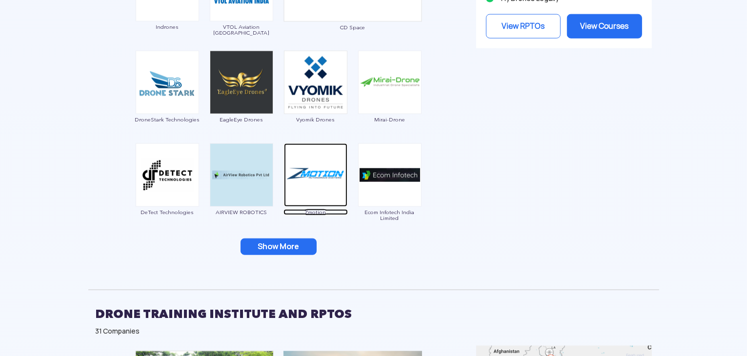
click at [312, 184] on img at bounding box center [315, 175] width 63 height 63
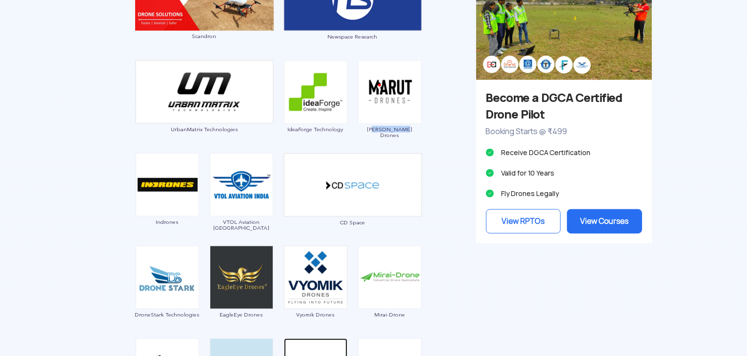
scroll to position [879, 0]
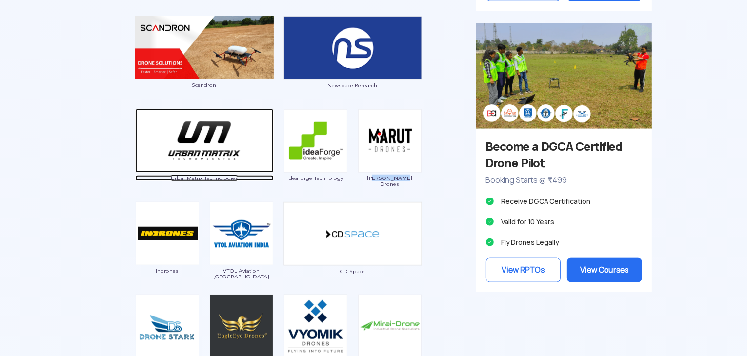
click at [197, 139] on img at bounding box center [204, 141] width 139 height 64
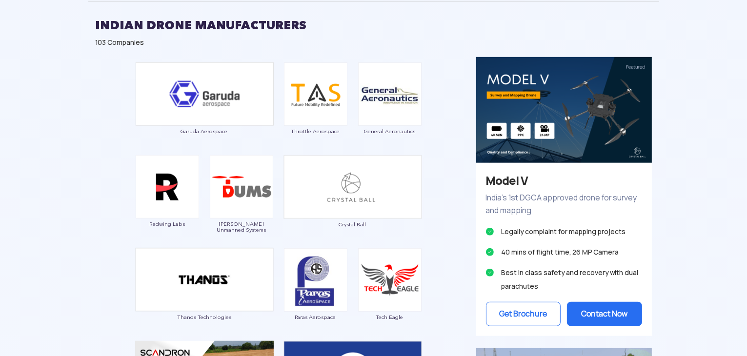
scroll to position [537, 0]
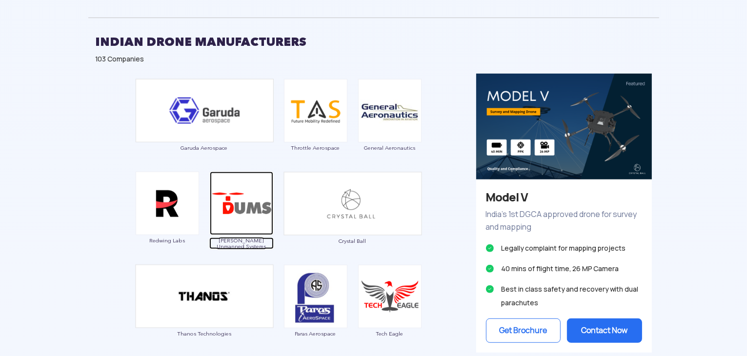
click at [256, 202] on img at bounding box center [241, 203] width 63 height 63
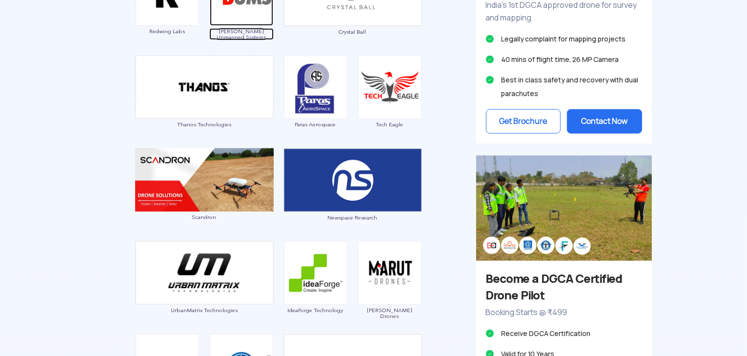
scroll to position [684, 0]
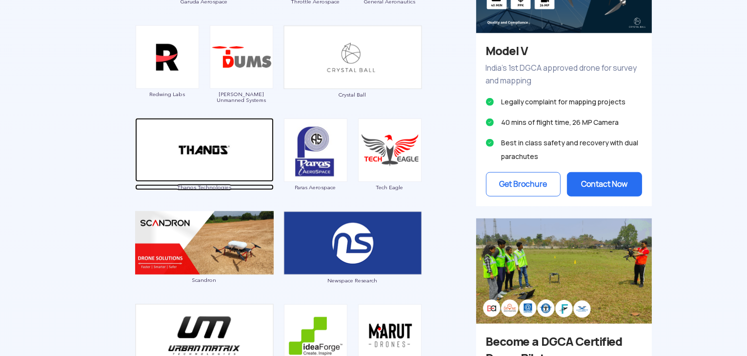
click at [182, 175] on img at bounding box center [204, 150] width 139 height 64
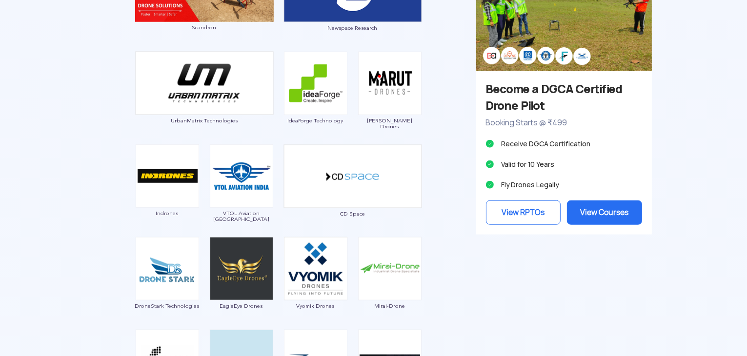
scroll to position [781, 0]
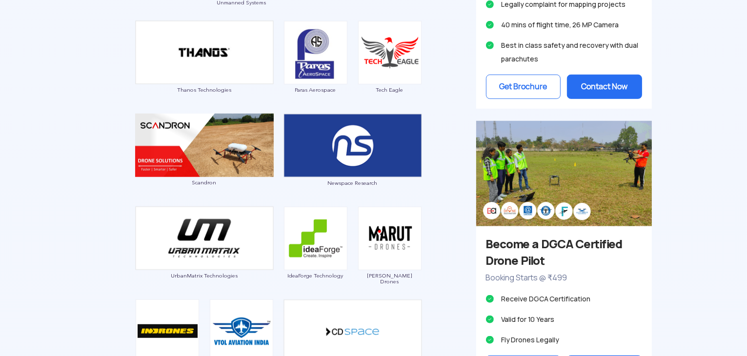
click at [359, 98] on div "Tech Eagle" at bounding box center [390, 62] width 64 height 83
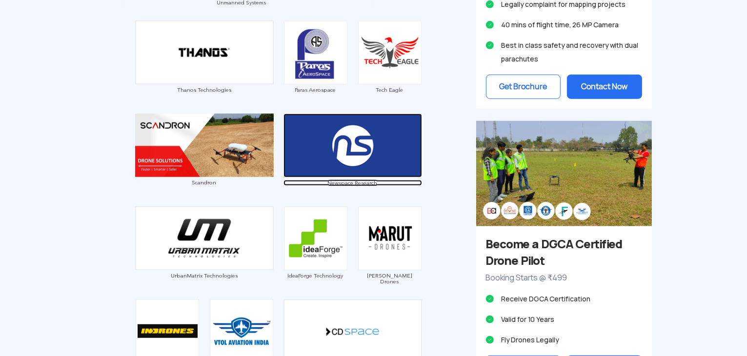
click at [371, 122] on img at bounding box center [353, 146] width 139 height 64
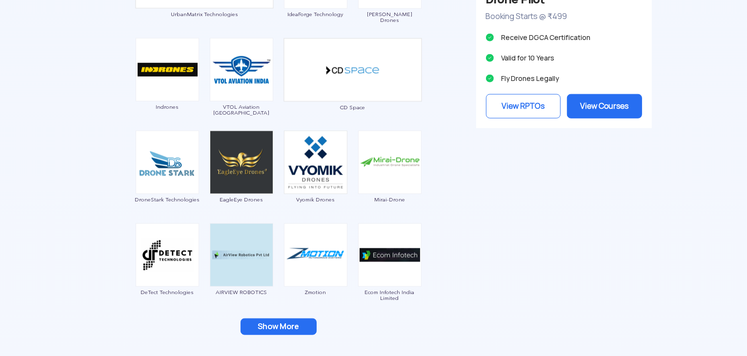
scroll to position [1074, 0]
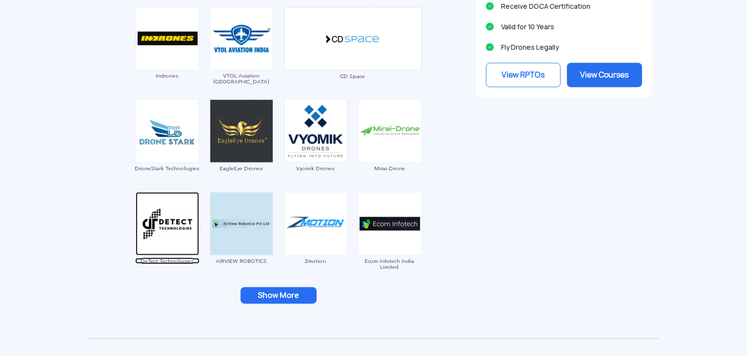
click at [191, 243] on img at bounding box center [167, 223] width 63 height 63
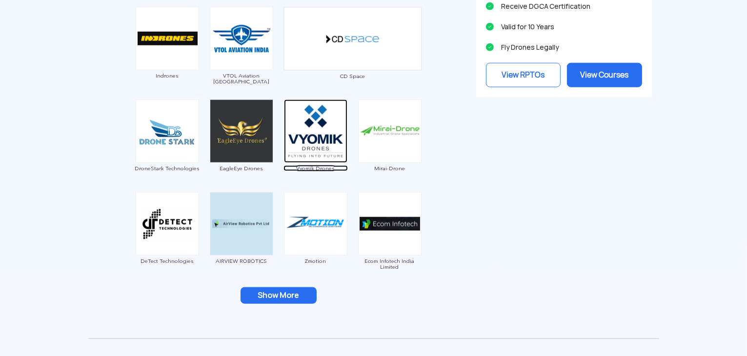
click at [315, 163] on img at bounding box center [315, 131] width 63 height 63
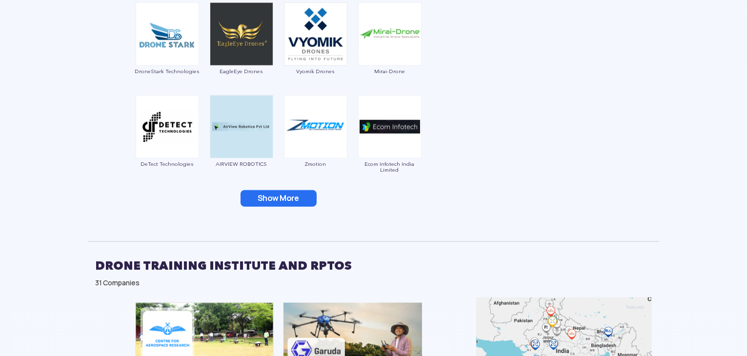
scroll to position [1172, 0]
click at [305, 202] on button "Show More" at bounding box center [279, 198] width 76 height 17
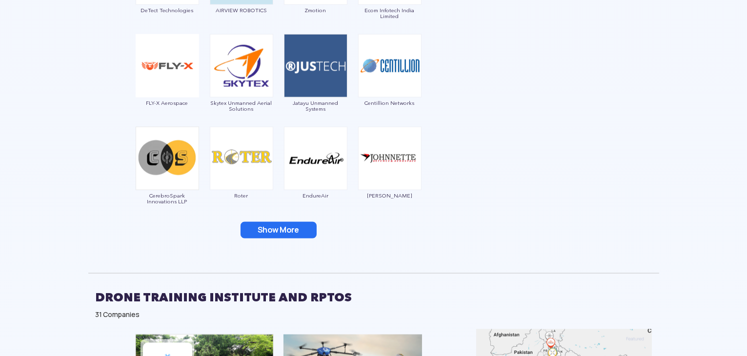
scroll to position [1318, 0]
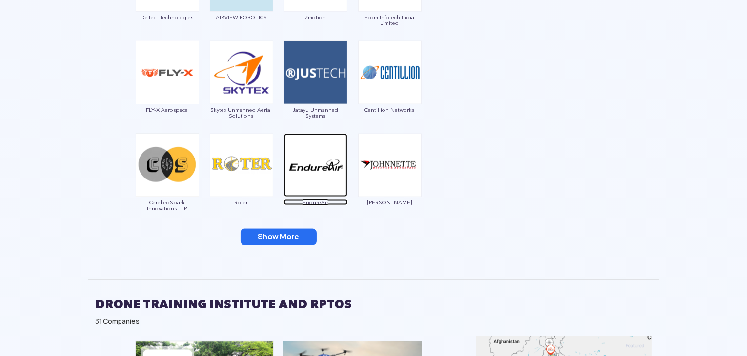
click at [307, 174] on img at bounding box center [315, 165] width 63 height 63
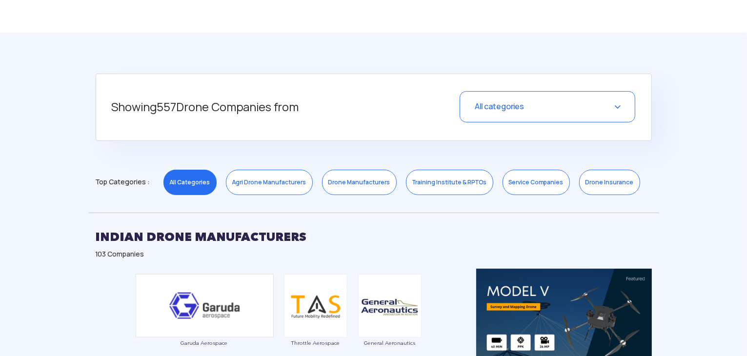
scroll to position [488, 0]
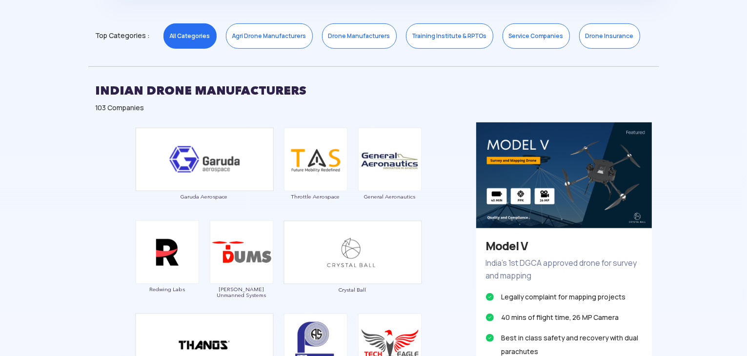
drag, startPoint x: 128, startPoint y: 125, endPoint x: 249, endPoint y: 187, distance: 135.8
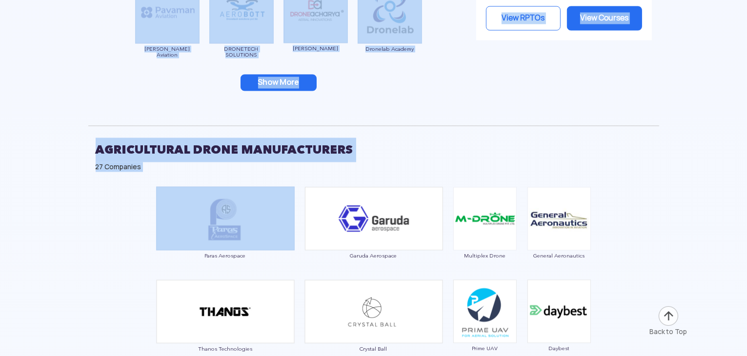
scroll to position [1850, 0]
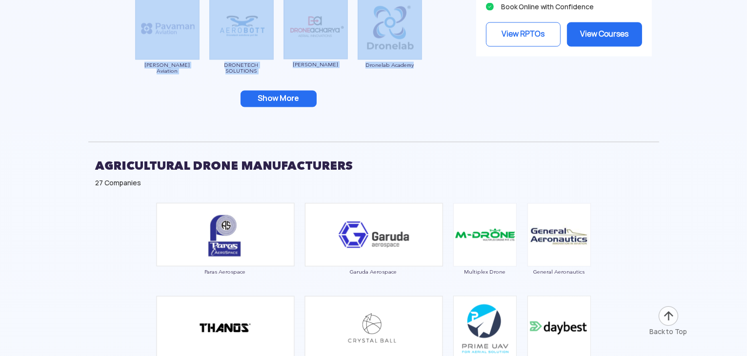
drag, startPoint x: 138, startPoint y: 124, endPoint x: 428, endPoint y: 65, distance: 295.4
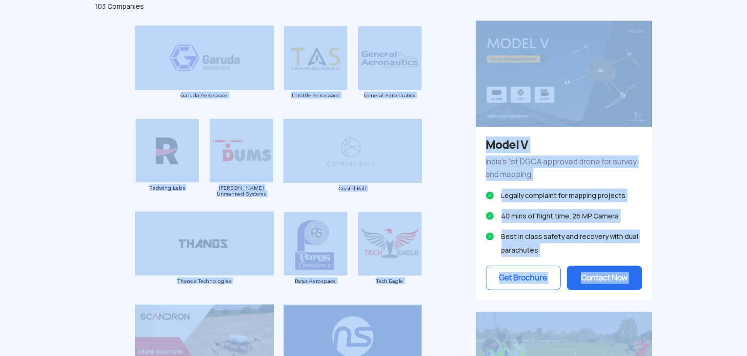
scroll to position [532, 0]
